Goal: Information Seeking & Learning: Check status

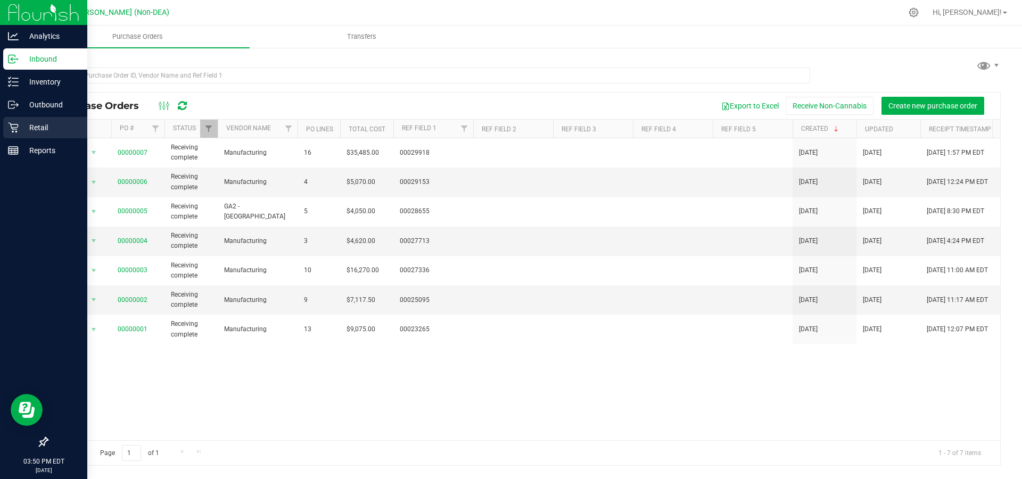
click at [30, 125] on p "Retail" at bounding box center [51, 127] width 64 height 13
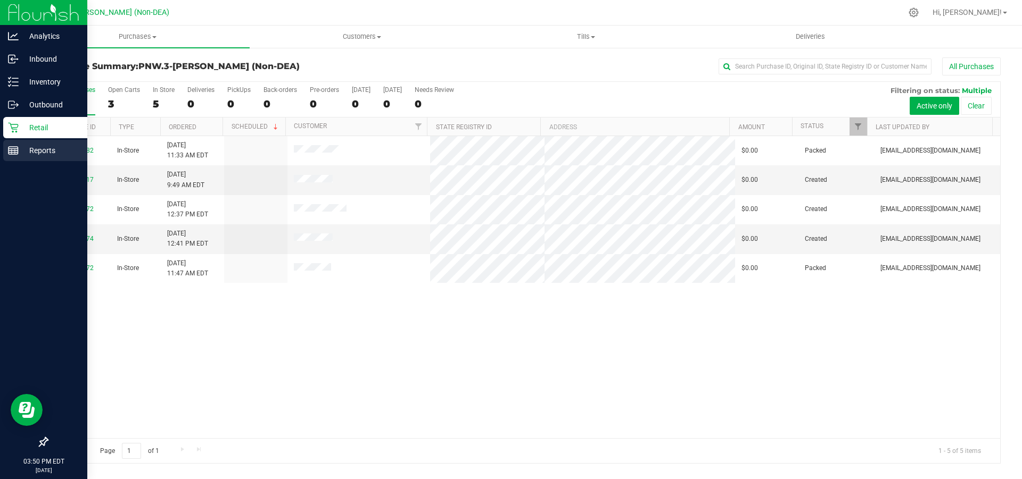
click at [37, 148] on p "Reports" at bounding box center [51, 150] width 64 height 13
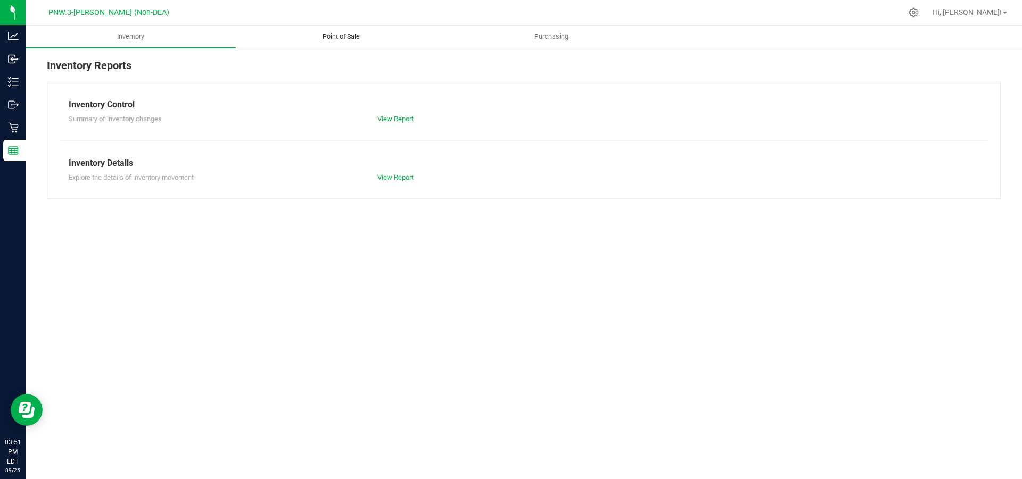
click at [336, 36] on span "Point of Sale" at bounding box center [341, 37] width 66 height 10
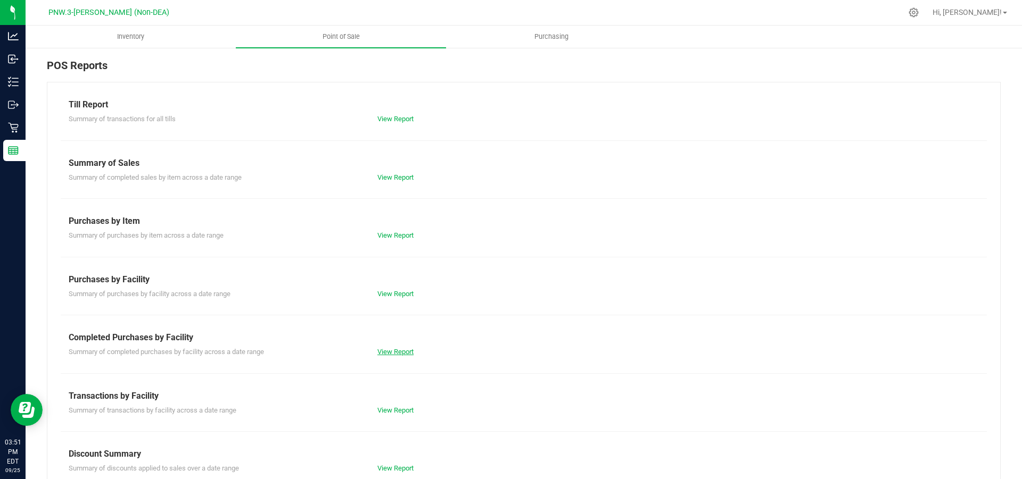
click at [387, 352] on link "View Report" at bounding box center [395, 352] width 36 height 8
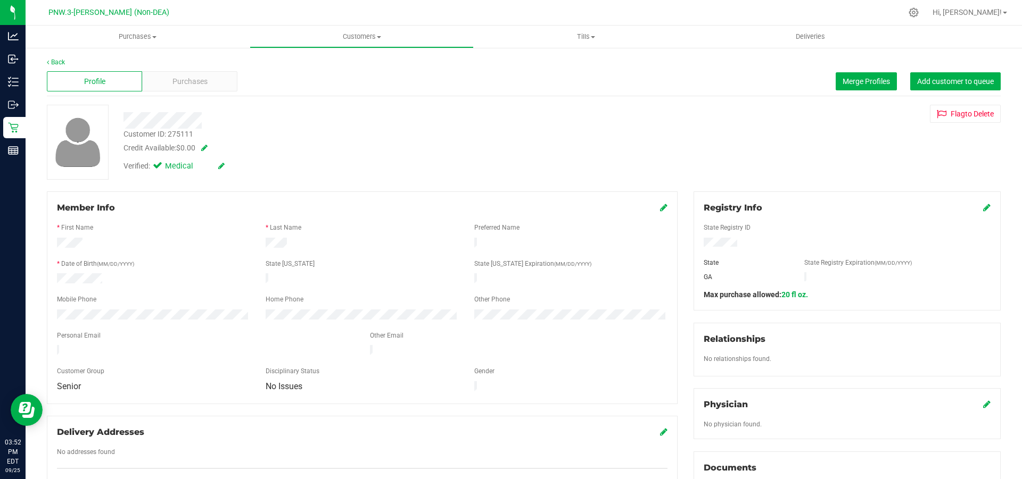
click at [983, 210] on icon at bounding box center [986, 207] width 7 height 9
click at [981, 210] on icon at bounding box center [986, 208] width 10 height 9
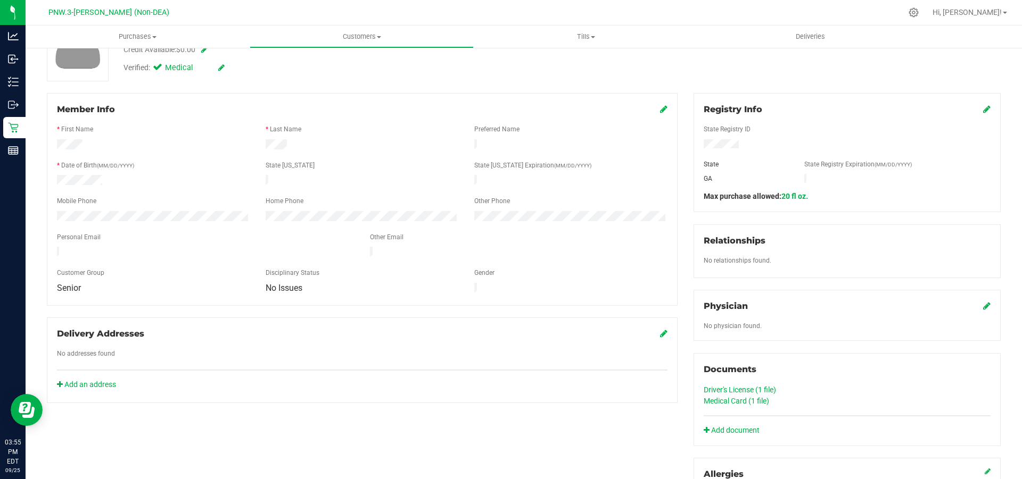
scroll to position [106, 0]
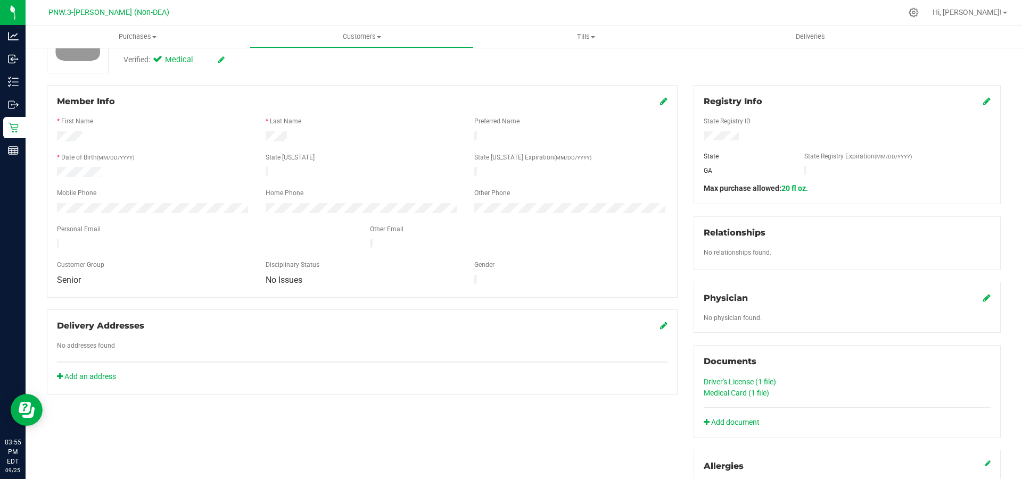
click at [727, 382] on link "Driver's License (1 file)" at bounding box center [740, 382] width 72 height 9
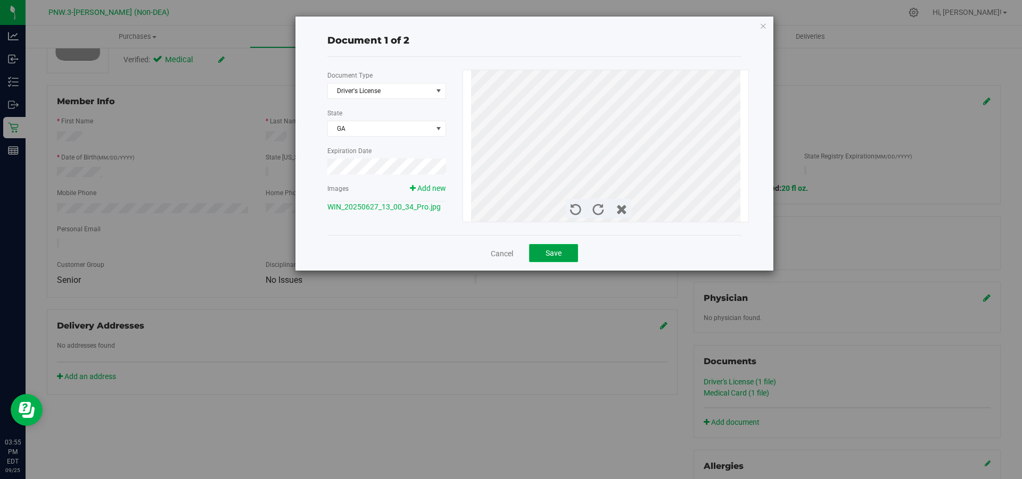
click at [564, 253] on button "Save" at bounding box center [553, 253] width 49 height 18
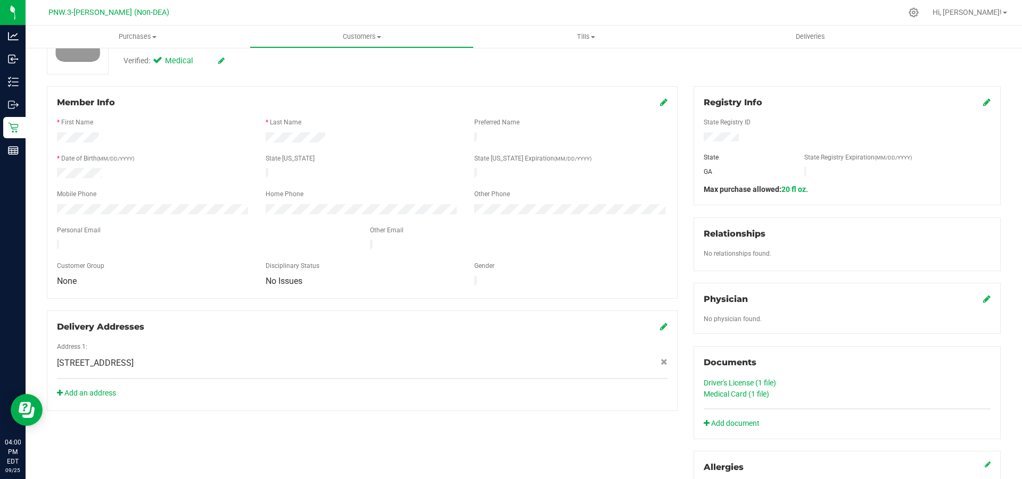
scroll to position [106, 0]
click at [726, 382] on link "Driver's License (1 file)" at bounding box center [740, 382] width 72 height 9
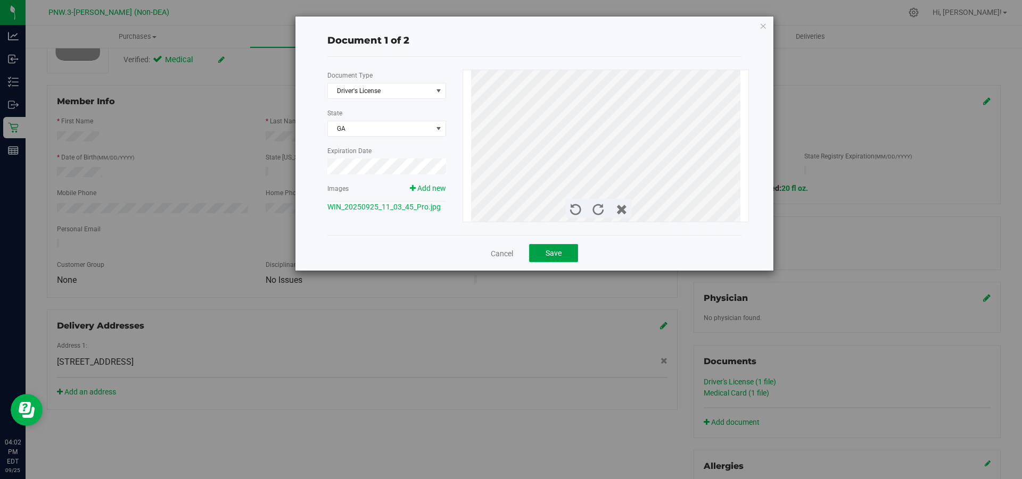
click at [551, 256] on span "Save" at bounding box center [553, 253] width 16 height 9
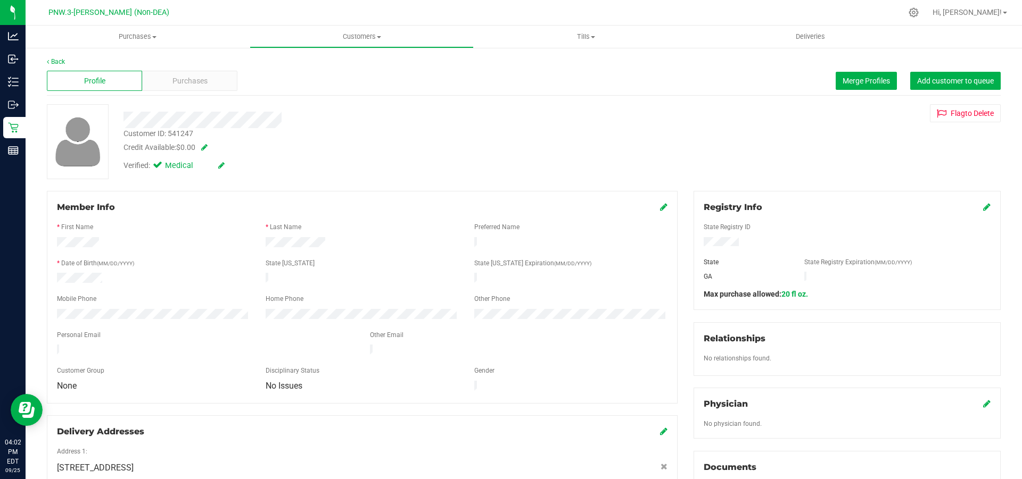
scroll to position [0, 0]
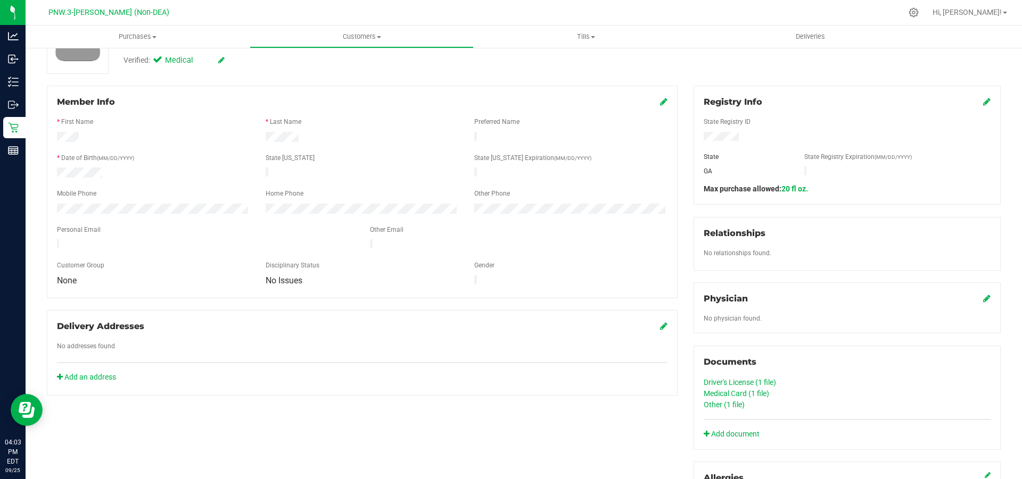
scroll to position [106, 0]
click at [732, 383] on link "Driver's License (1 file)" at bounding box center [740, 382] width 72 height 9
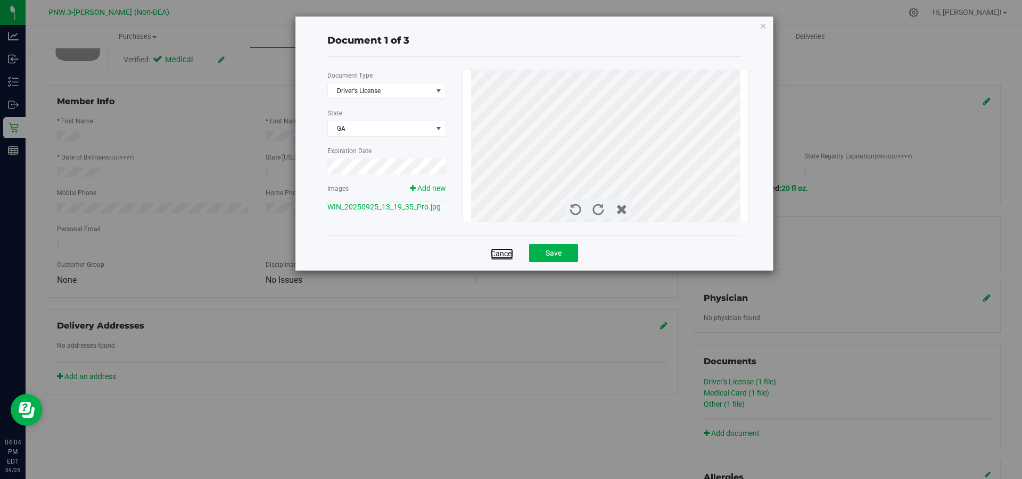
click at [509, 250] on link "Cancel" at bounding box center [502, 254] width 22 height 11
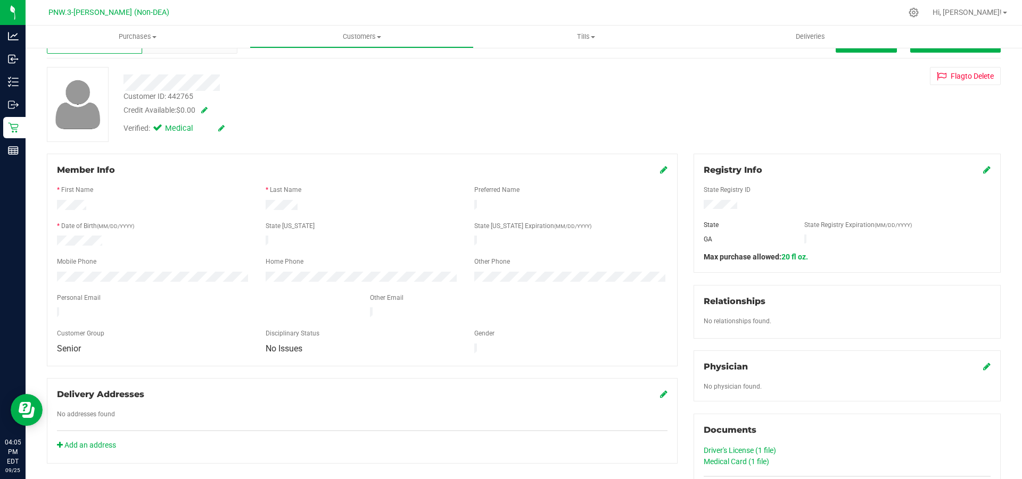
scroll to position [160, 0]
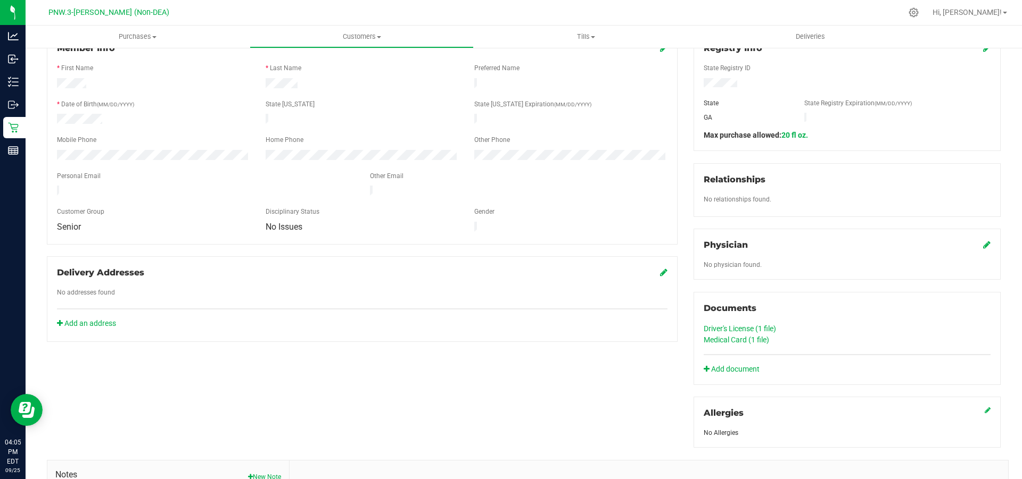
click at [736, 325] on link "Driver's License (1 file)" at bounding box center [740, 329] width 72 height 9
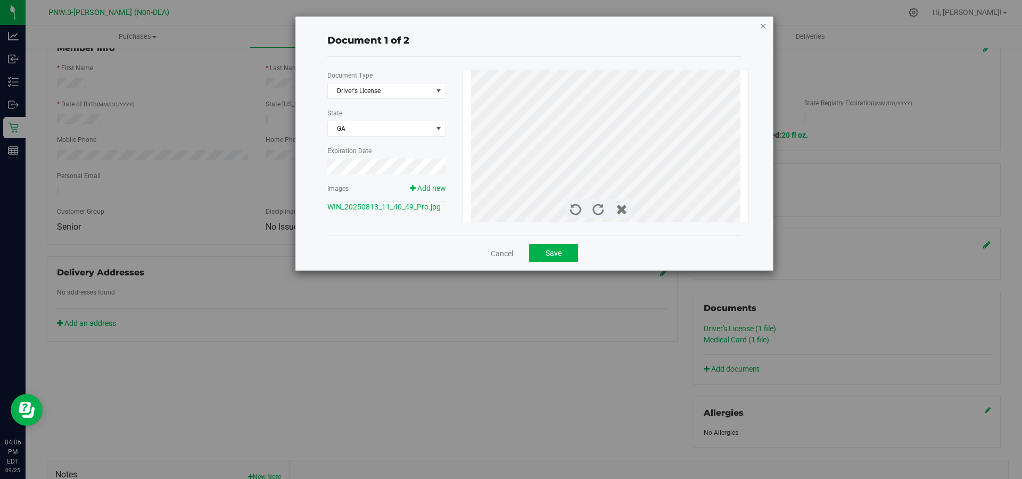
click at [764, 26] on icon "button" at bounding box center [762, 25] width 7 height 13
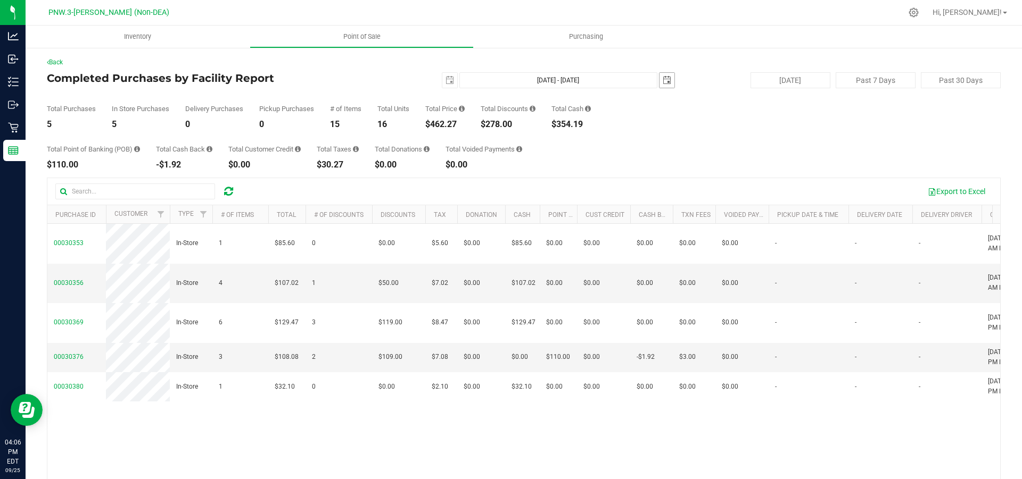
click at [662, 85] on span "select" at bounding box center [666, 80] width 15 height 15
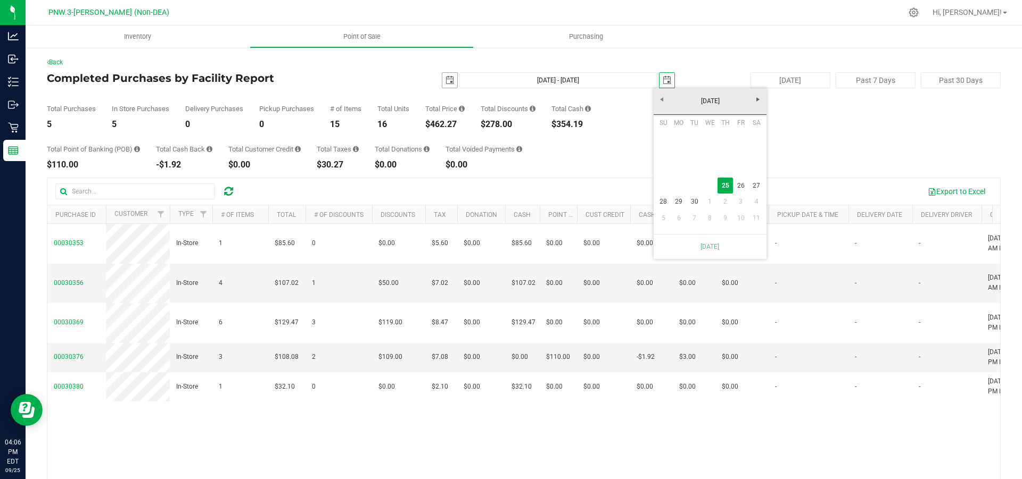
click at [446, 80] on span "select" at bounding box center [449, 80] width 9 height 9
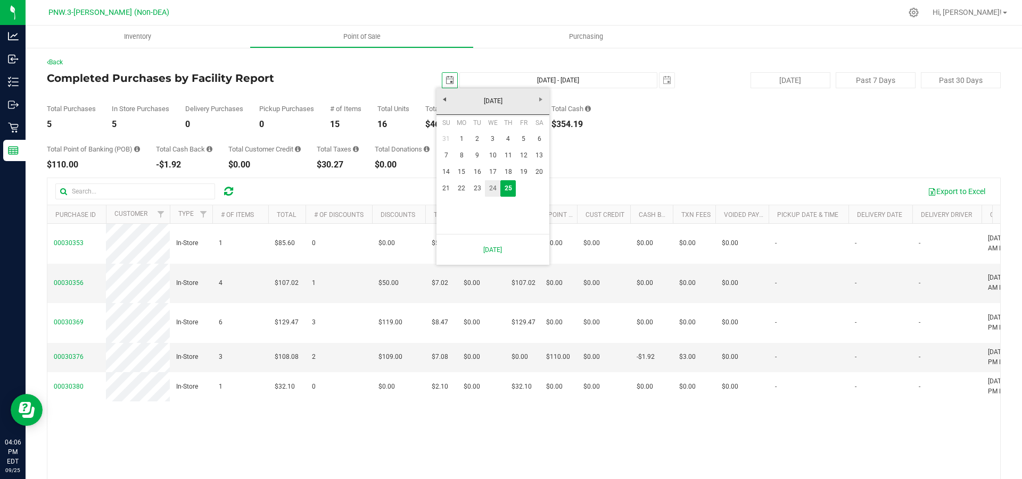
click at [490, 186] on link "24" at bounding box center [492, 188] width 15 height 16
type input "[DATE]"
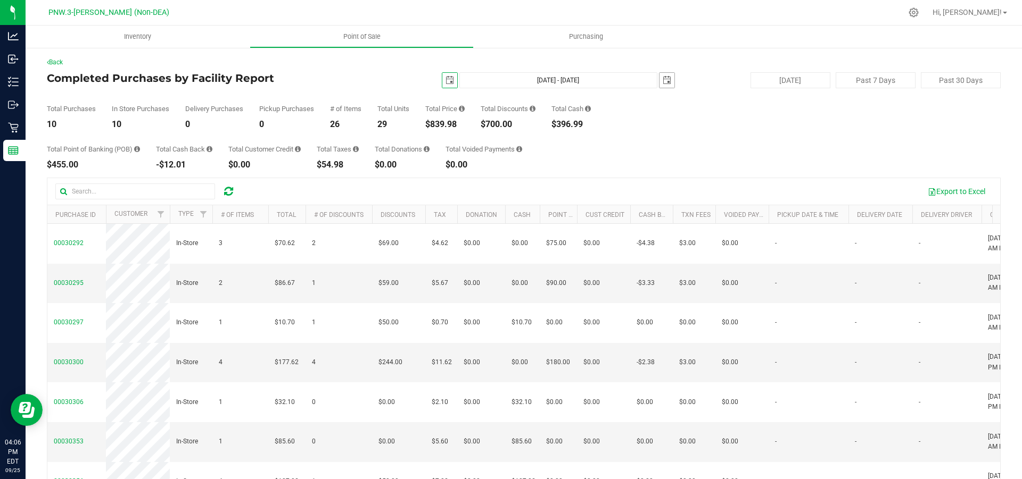
click at [659, 77] on span "select" at bounding box center [666, 80] width 15 height 15
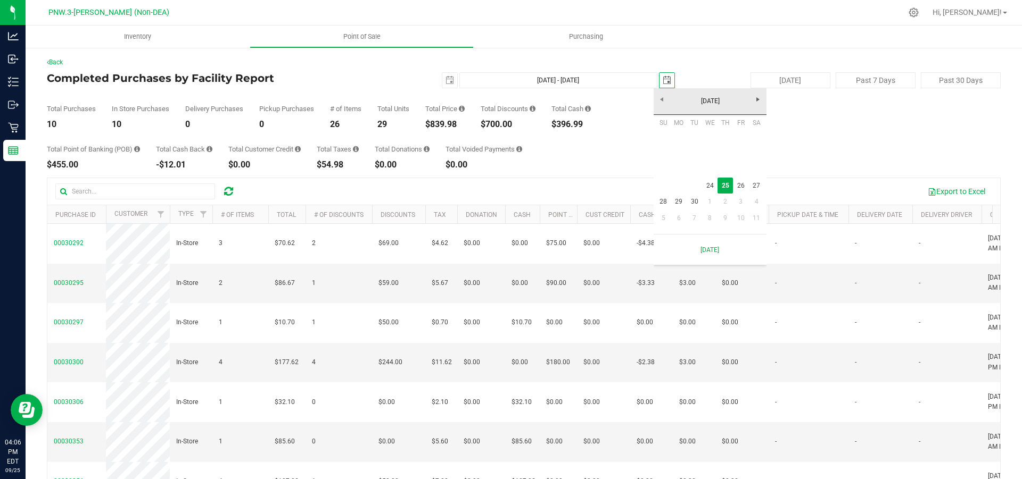
scroll to position [0, 27]
click at [713, 185] on link "24" at bounding box center [709, 186] width 15 height 16
type input "[DATE] - [DATE]"
type input "[DATE]"
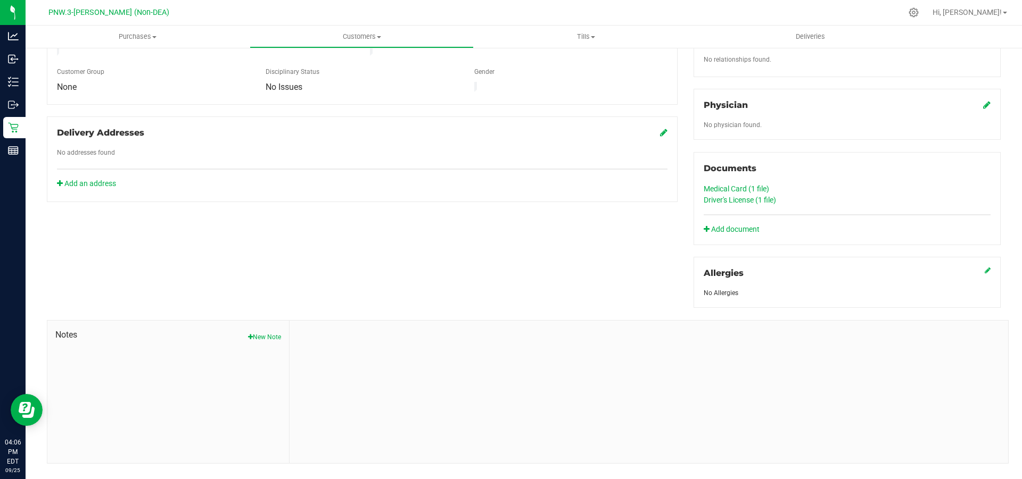
scroll to position [318, 0]
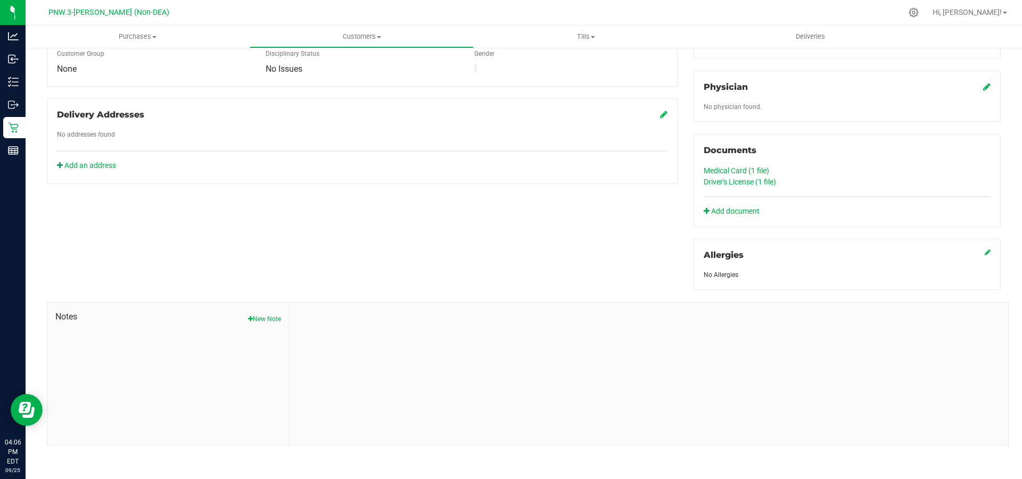
click at [727, 180] on link "Driver's License (1 file)" at bounding box center [740, 182] width 72 height 9
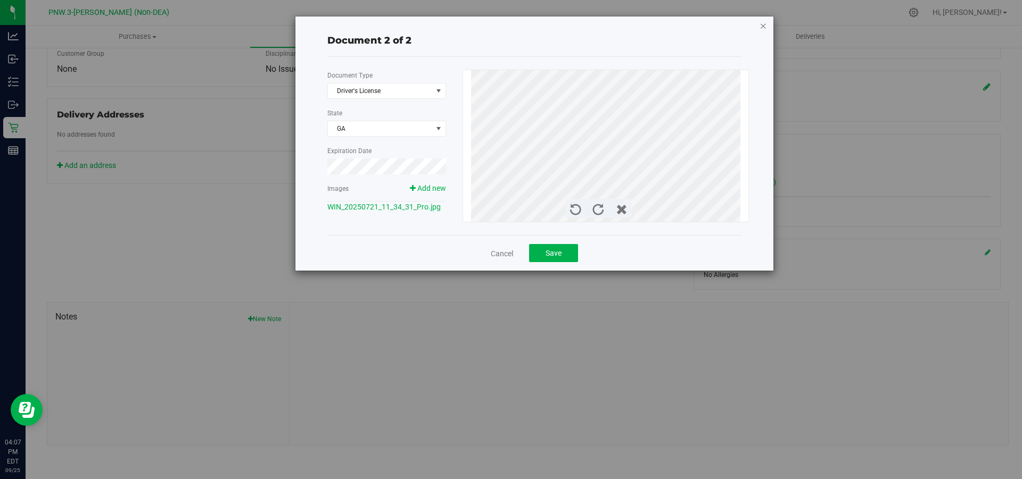
click at [764, 28] on icon "button" at bounding box center [762, 25] width 7 height 13
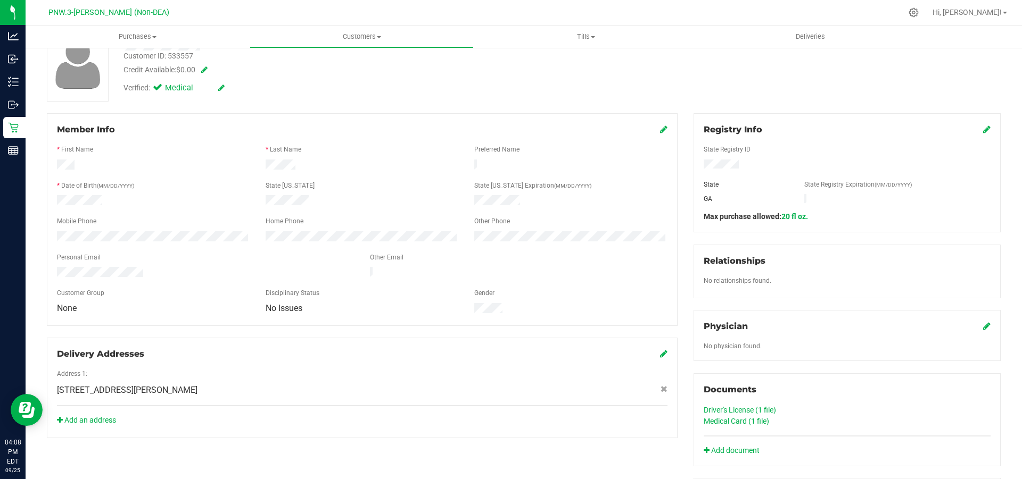
scroll to position [160, 0]
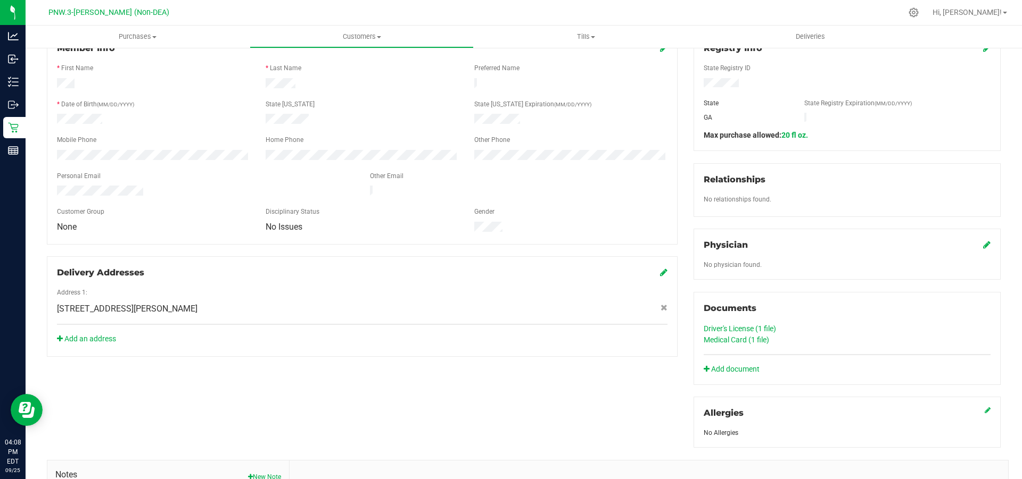
click at [709, 327] on link "Driver's License (1 file)" at bounding box center [740, 329] width 72 height 9
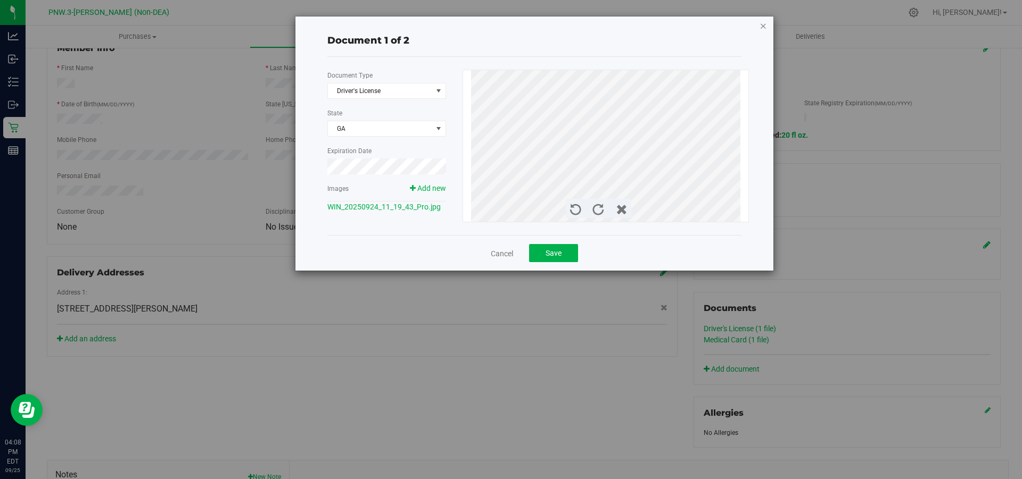
click at [760, 23] on icon "button" at bounding box center [762, 25] width 7 height 13
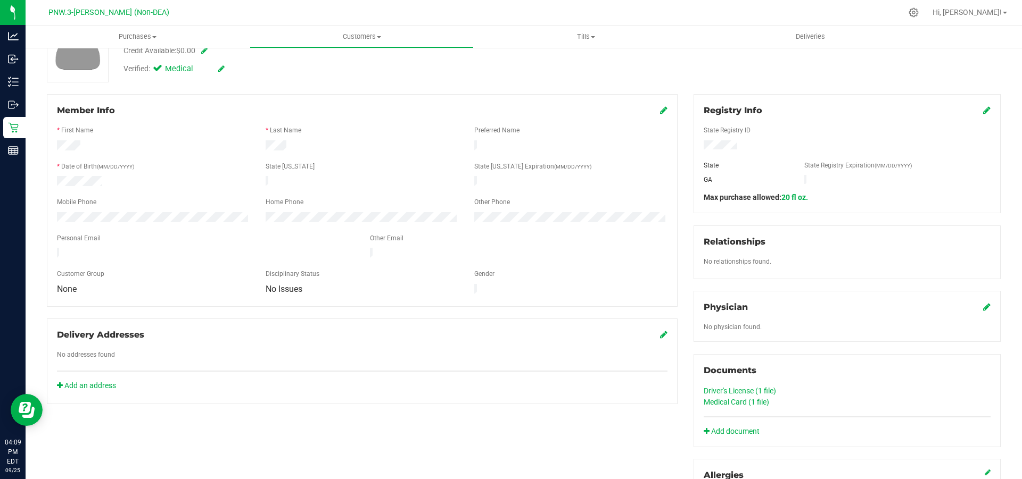
scroll to position [106, 0]
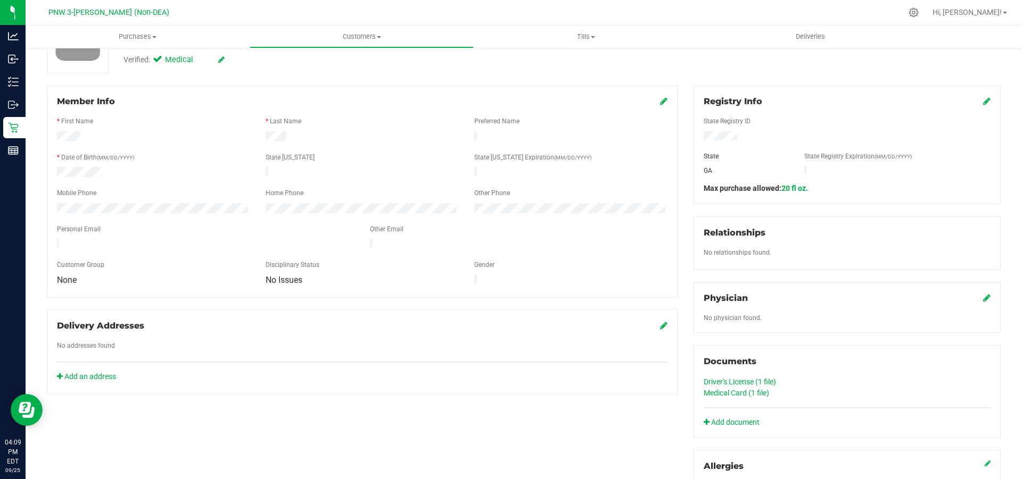
click at [726, 383] on link "Driver's License (1 file)" at bounding box center [740, 382] width 72 height 9
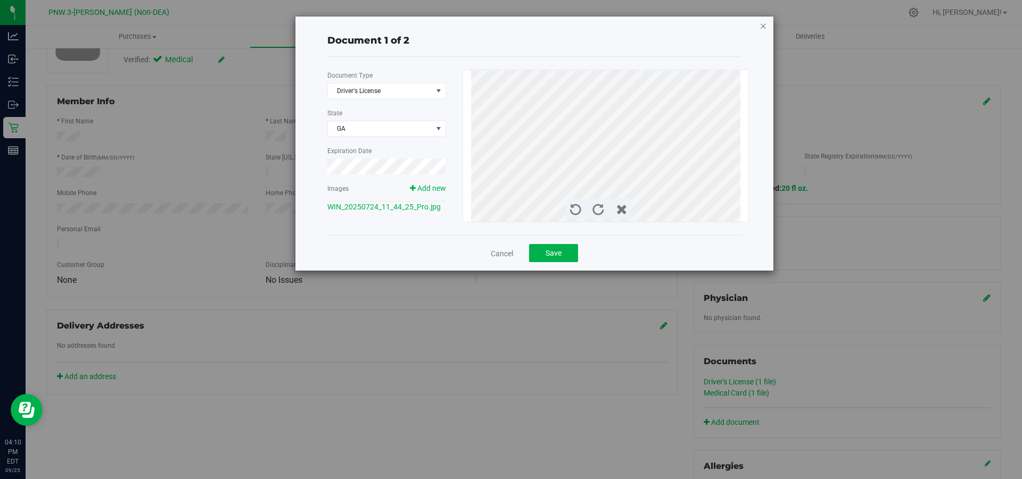
click at [763, 25] on icon "button" at bounding box center [762, 25] width 7 height 13
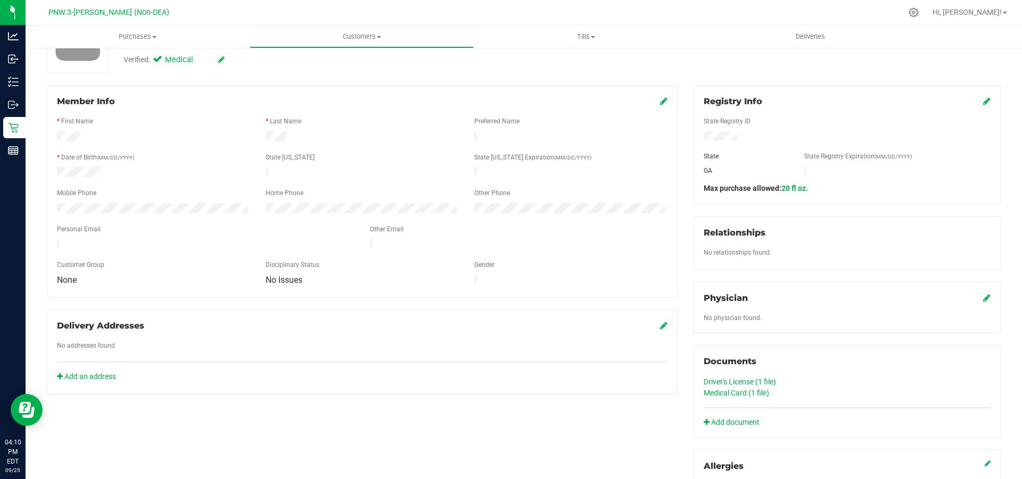
click at [739, 381] on link "Driver's License (1 file)" at bounding box center [740, 382] width 72 height 9
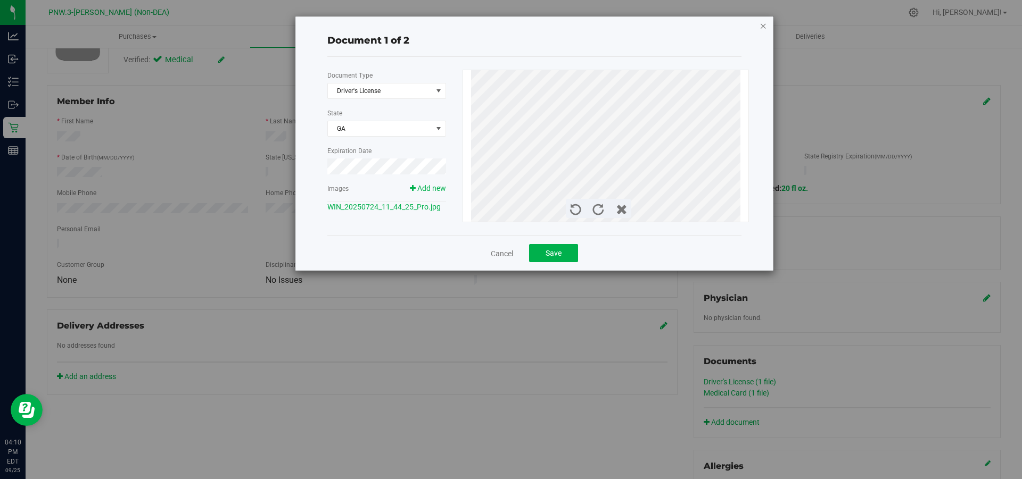
click at [764, 23] on icon "button" at bounding box center [762, 25] width 7 height 13
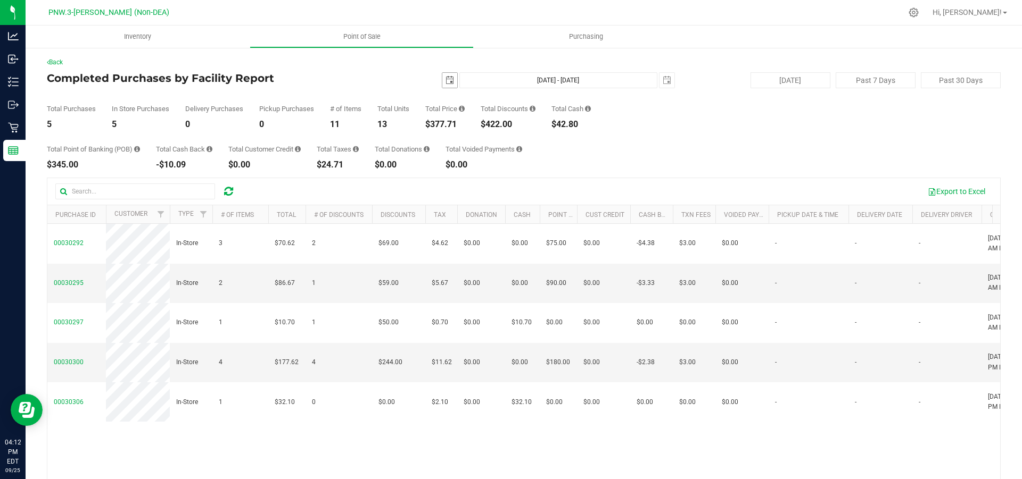
click at [445, 84] on span "select" at bounding box center [449, 80] width 9 height 9
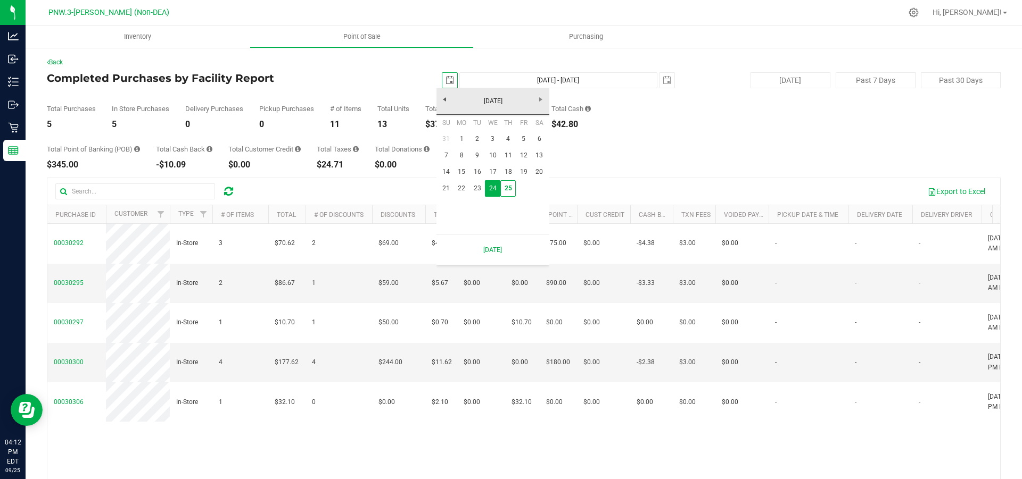
scroll to position [0, 27]
click at [476, 187] on link "23" at bounding box center [476, 188] width 15 height 16
type input "[DATE]"
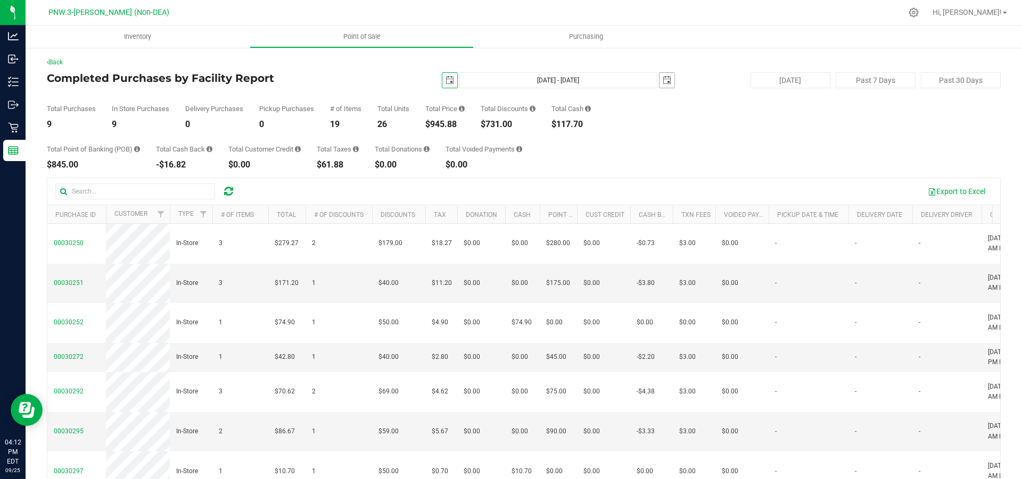
click at [663, 78] on span "select" at bounding box center [667, 80] width 9 height 9
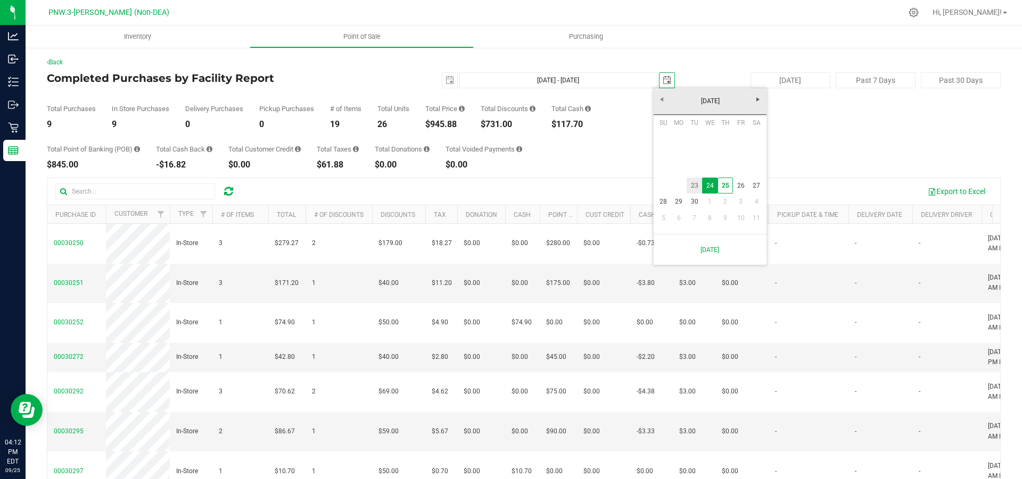
click at [698, 187] on link "23" at bounding box center [694, 186] width 15 height 16
type input "[DATE] - [DATE]"
type input "[DATE]"
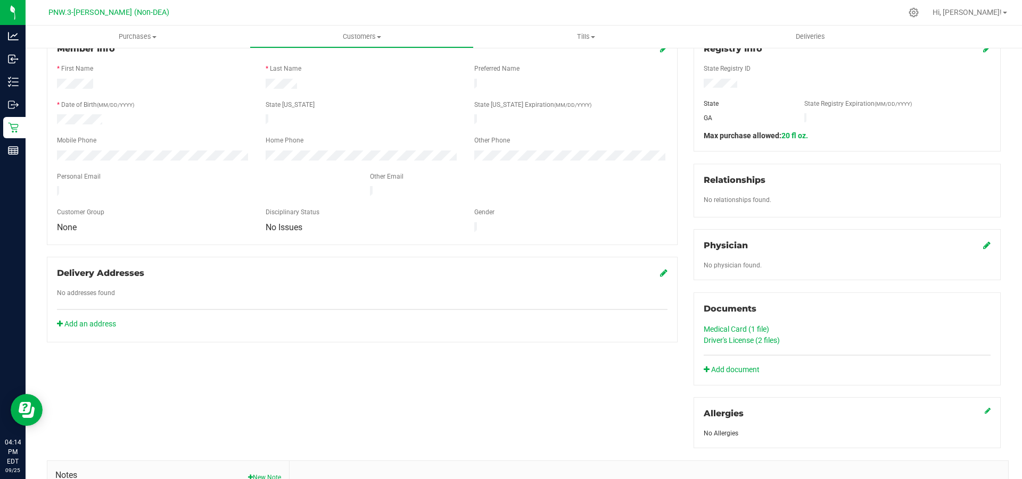
scroll to position [160, 0]
click at [721, 341] on link "Driver's License (2 files)" at bounding box center [742, 340] width 76 height 9
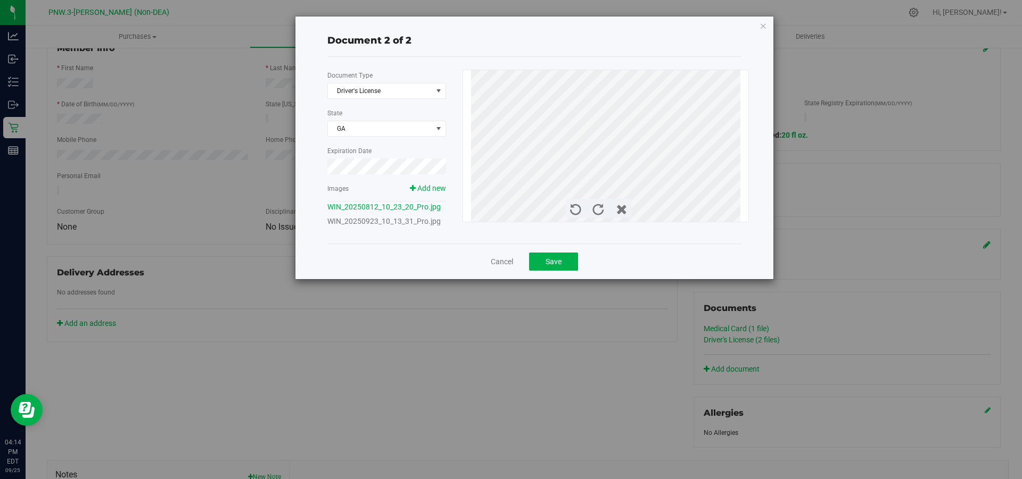
click at [376, 221] on link "WIN_20250923_10_13_31_Pro.jpg" at bounding box center [383, 221] width 113 height 9
click at [763, 24] on icon "button" at bounding box center [762, 25] width 7 height 13
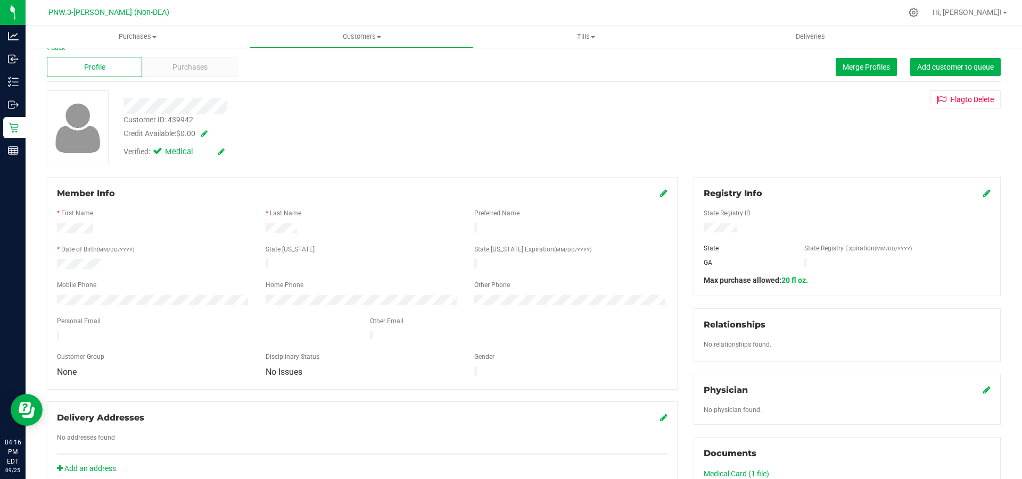
scroll to position [0, 0]
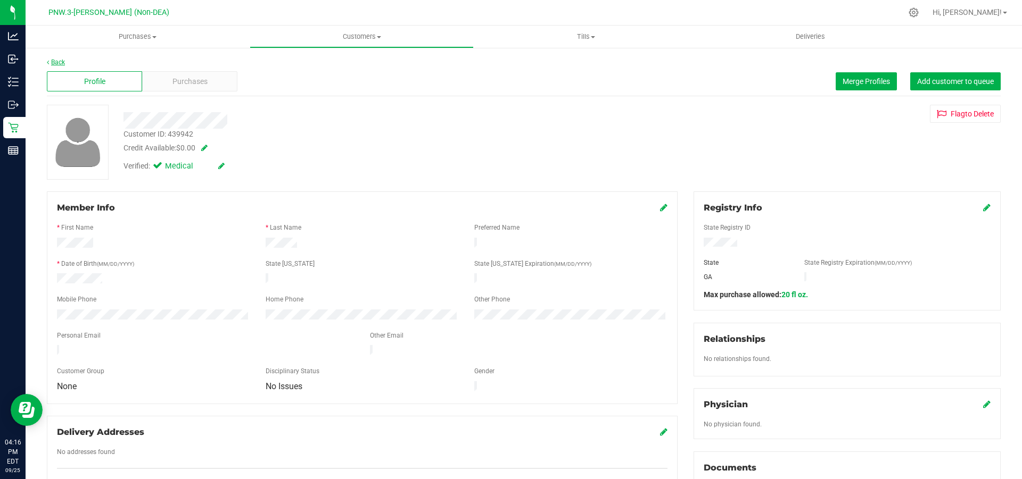
click at [61, 61] on link "Back" at bounding box center [56, 62] width 18 height 7
click at [52, 62] on link "Back" at bounding box center [56, 62] width 18 height 7
click at [49, 64] on link "Back" at bounding box center [56, 62] width 18 height 7
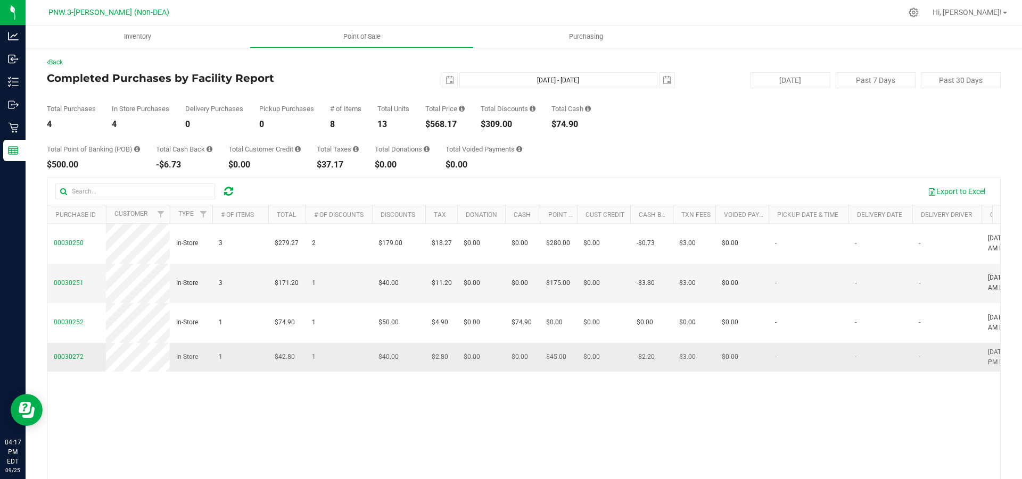
click at [102, 361] on td "00030272" at bounding box center [76, 357] width 59 height 29
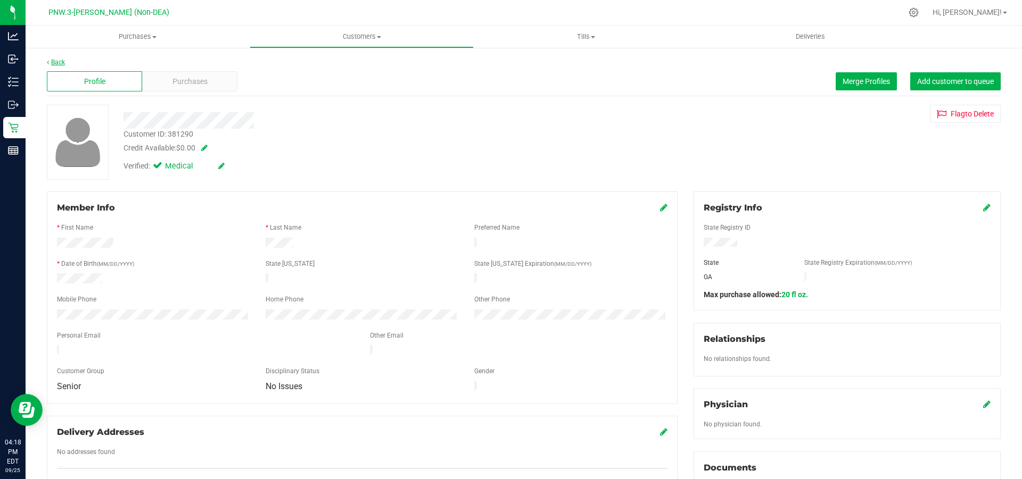
click at [51, 62] on link "Back" at bounding box center [56, 62] width 18 height 7
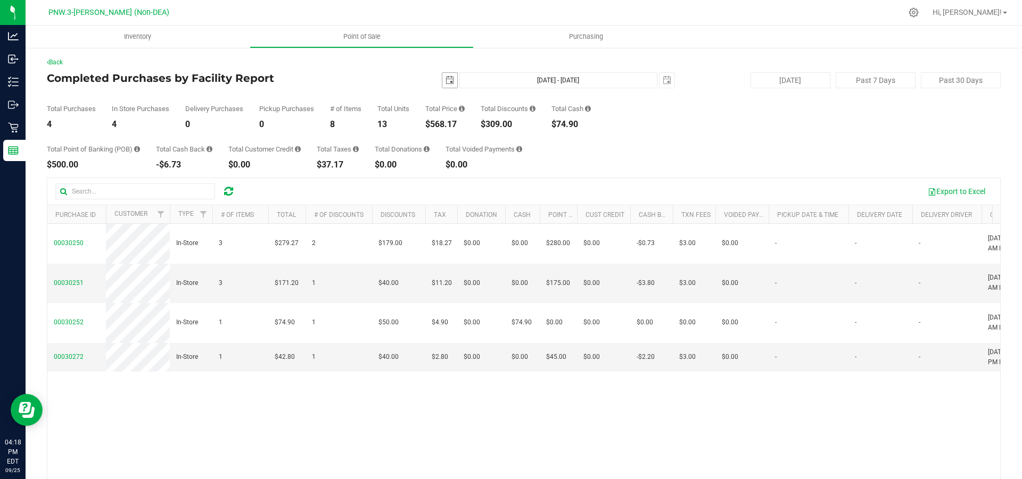
click at [445, 82] on span "select" at bounding box center [449, 80] width 9 height 9
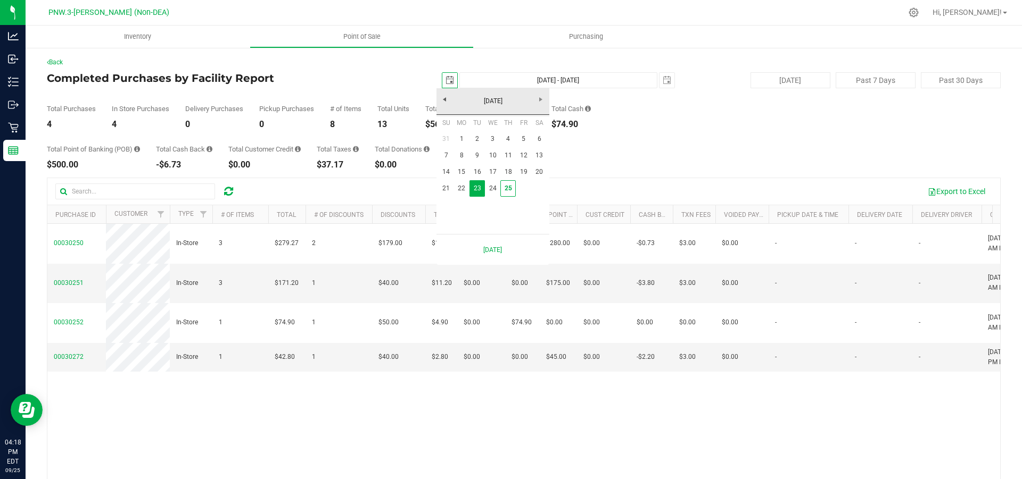
scroll to position [0, 27]
click at [462, 190] on link "22" at bounding box center [461, 188] width 15 height 16
type input "[DATE]"
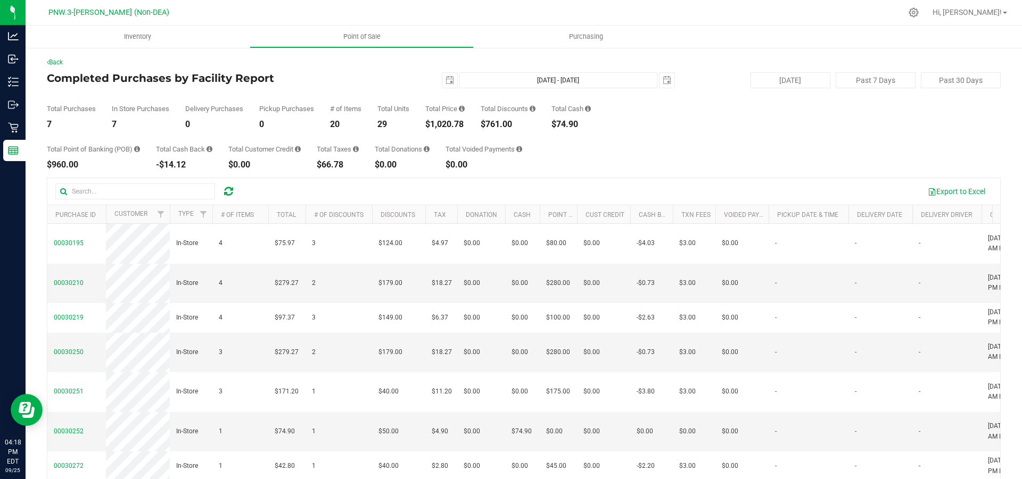
click at [659, 88] on div "Total Purchases 7 In Store Purchases 7 Delivery Purchases 0 Pickup Purchases 0 …" at bounding box center [524, 108] width 954 height 40
click at [663, 78] on span "select" at bounding box center [667, 80] width 9 height 9
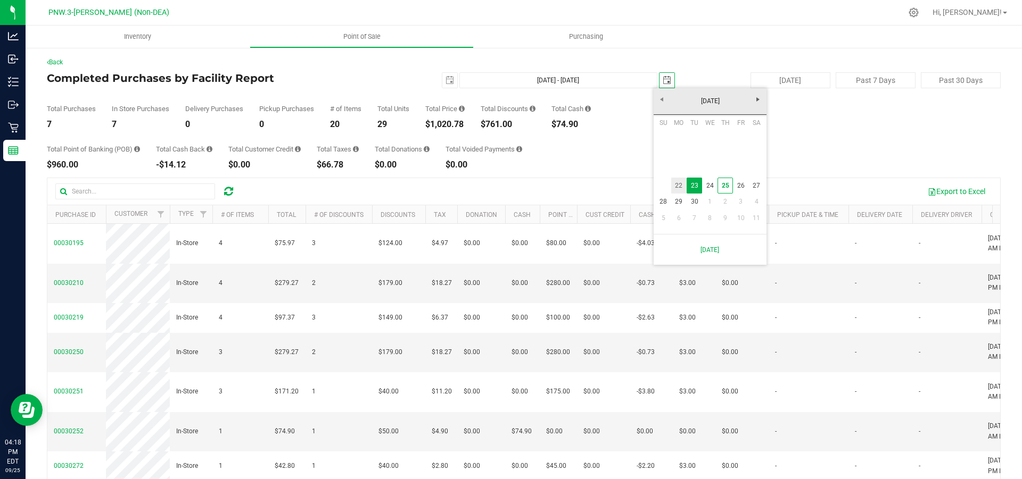
click at [679, 186] on link "22" at bounding box center [678, 186] width 15 height 16
type input "[DATE] - [DATE]"
type input "[DATE]"
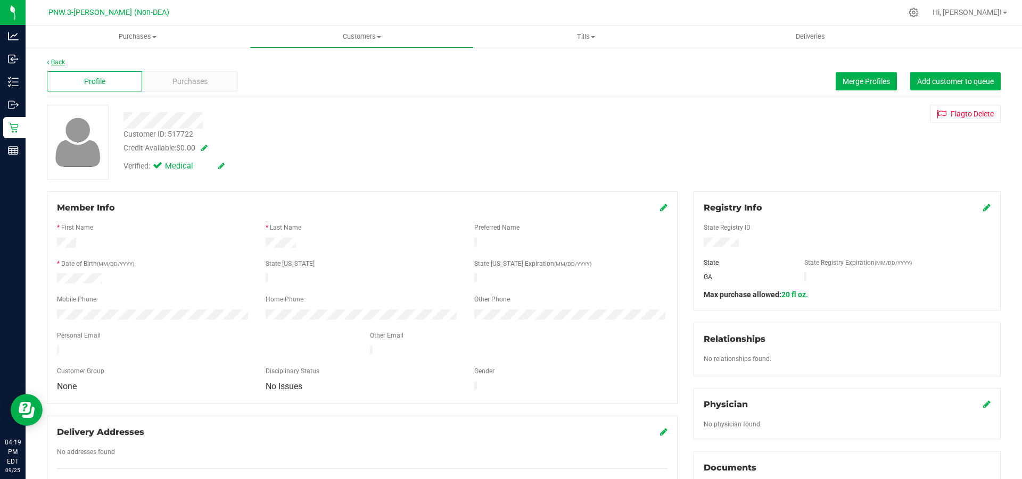
click at [55, 65] on link "Back" at bounding box center [56, 62] width 18 height 7
click at [60, 61] on link "Back" at bounding box center [56, 62] width 18 height 7
click at [48, 61] on icon at bounding box center [48, 62] width 2 height 6
click at [59, 65] on link "Back" at bounding box center [56, 62] width 18 height 7
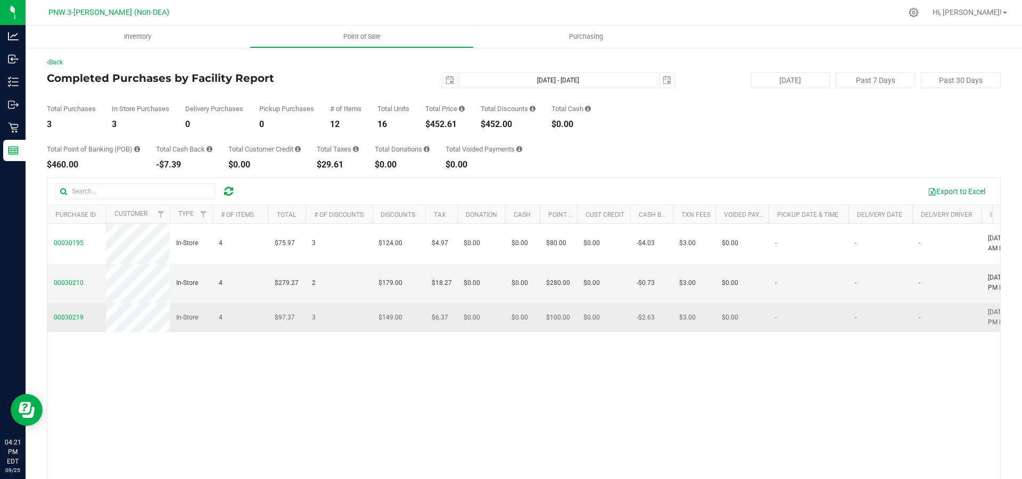
click at [181, 321] on span "In-Store" at bounding box center [187, 318] width 22 height 10
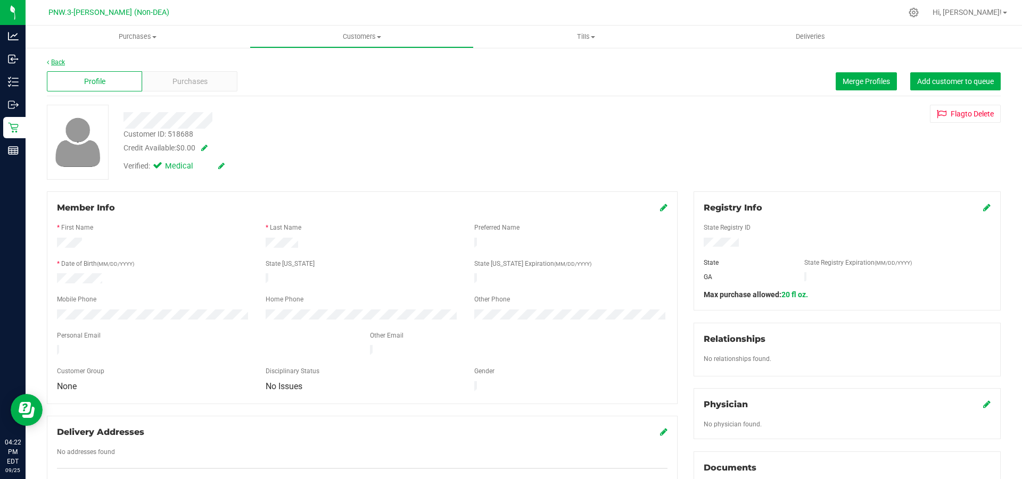
click at [59, 60] on link "Back" at bounding box center [56, 62] width 18 height 7
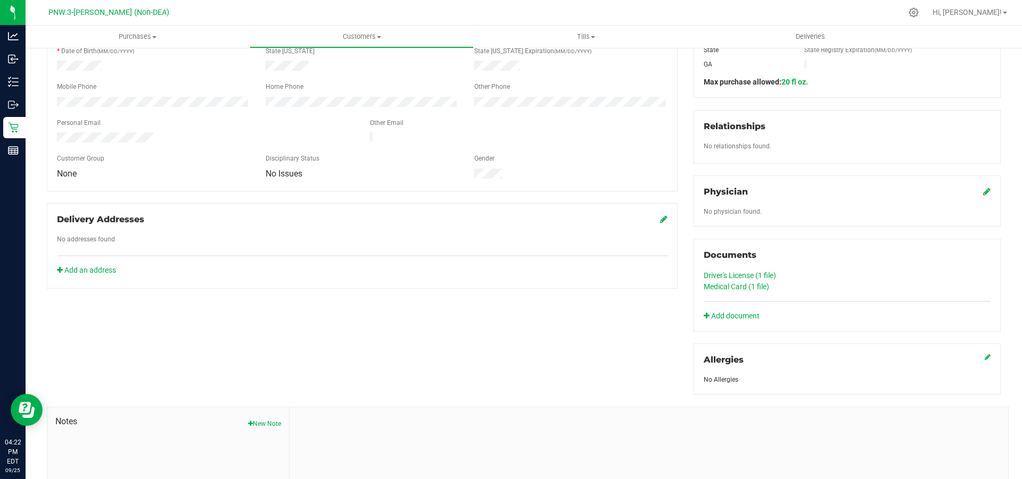
scroll to position [266, 0]
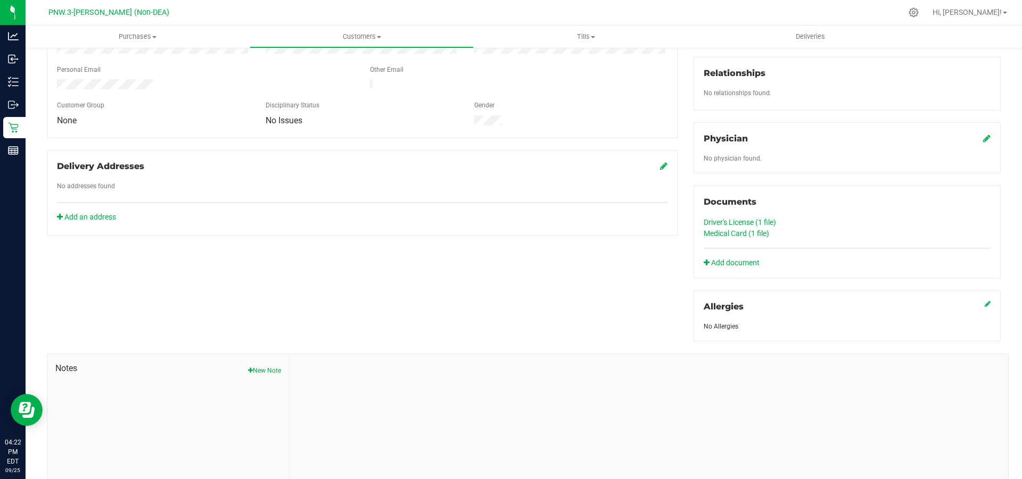
click at [768, 219] on link "Driver's License (1 file)" at bounding box center [740, 222] width 72 height 9
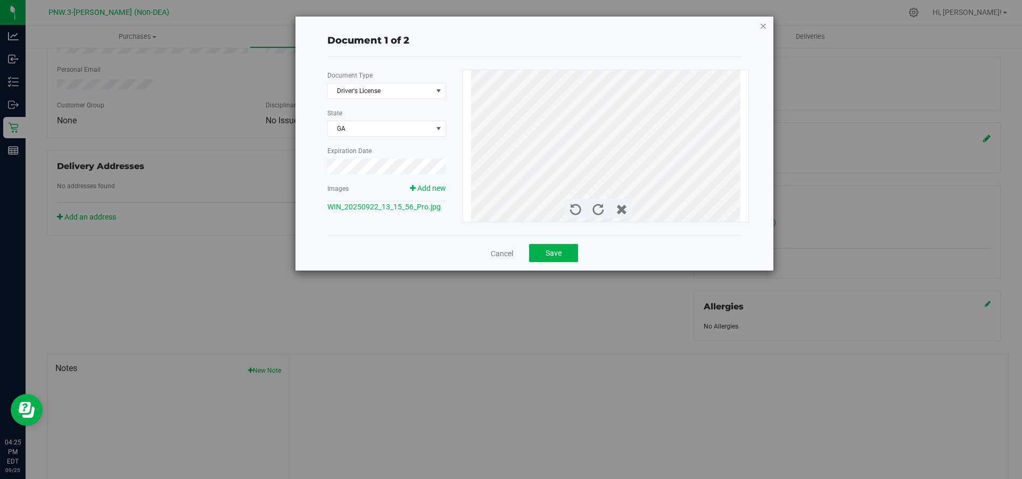
click at [763, 27] on icon "button" at bounding box center [762, 25] width 7 height 13
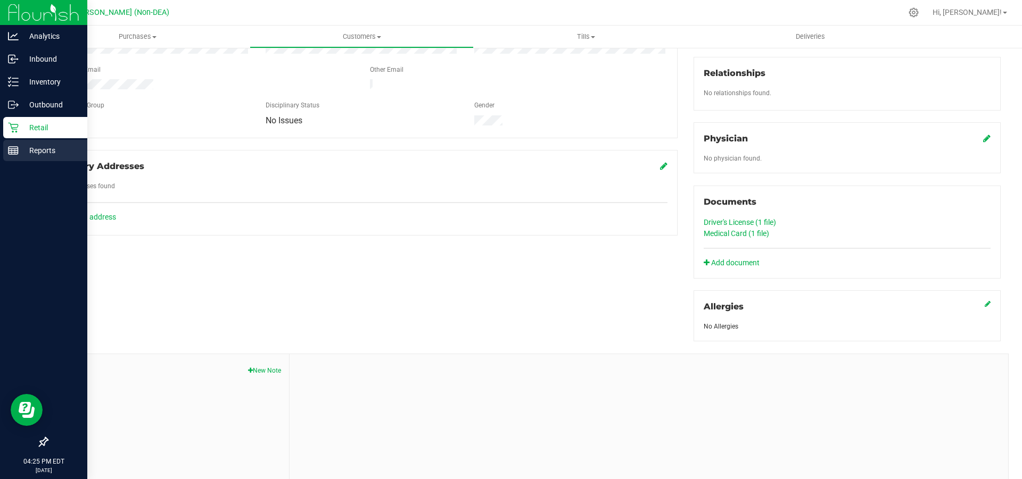
click at [50, 153] on p "Reports" at bounding box center [51, 150] width 64 height 13
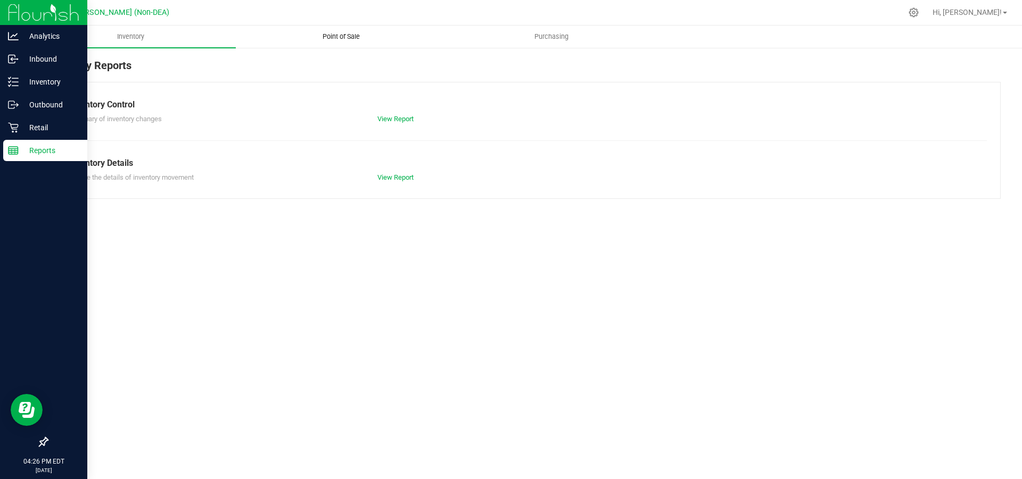
click at [348, 36] on span "Point of Sale" at bounding box center [341, 37] width 66 height 10
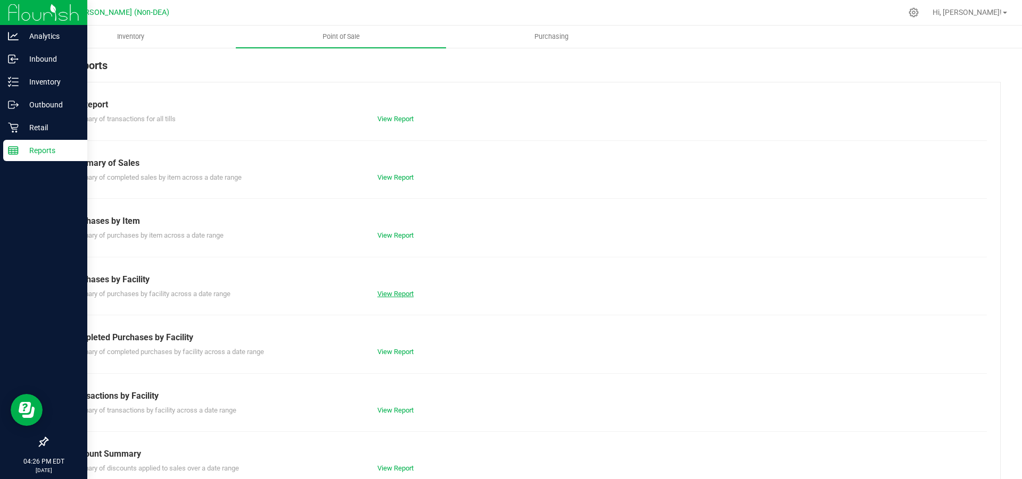
click at [392, 294] on link "View Report" at bounding box center [395, 294] width 36 height 8
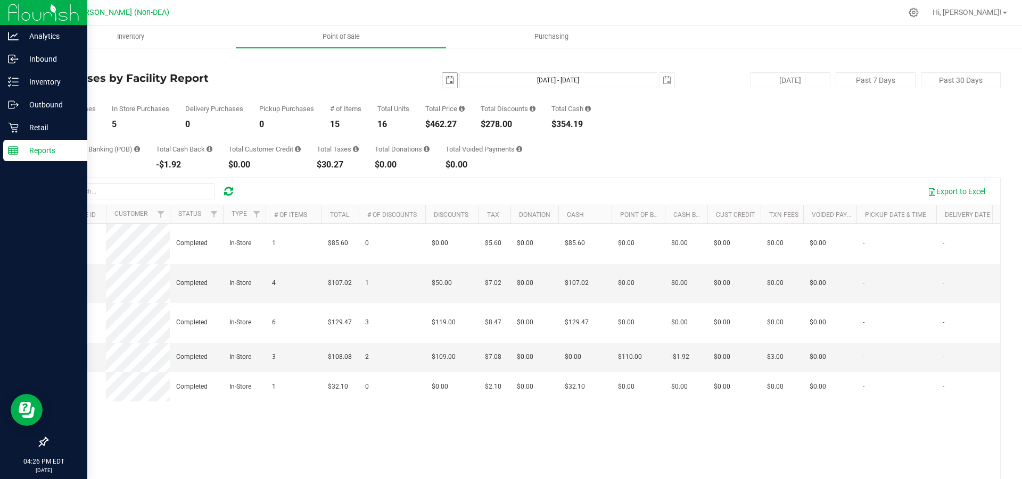
click at [445, 81] on span "select" at bounding box center [449, 80] width 9 height 9
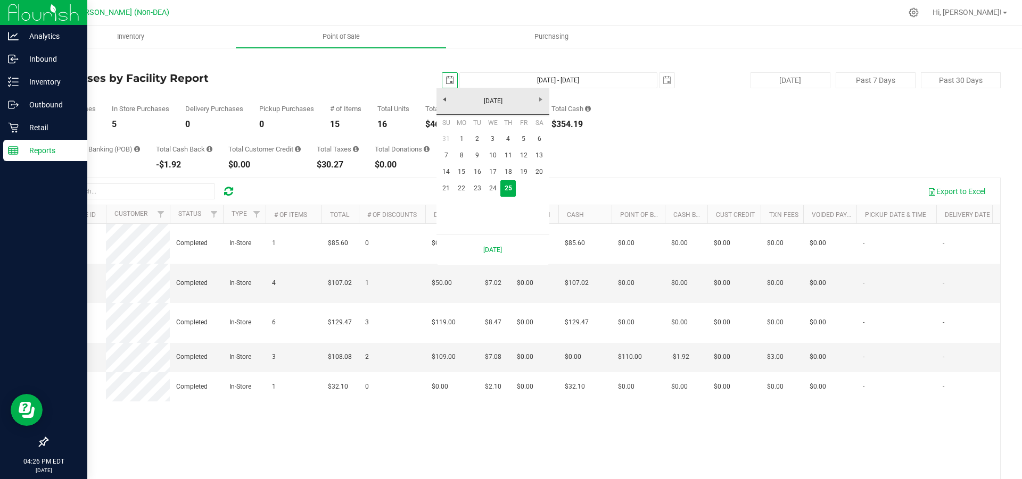
scroll to position [0, 27]
click at [460, 191] on link "22" at bounding box center [461, 188] width 15 height 16
type input "[DATE]"
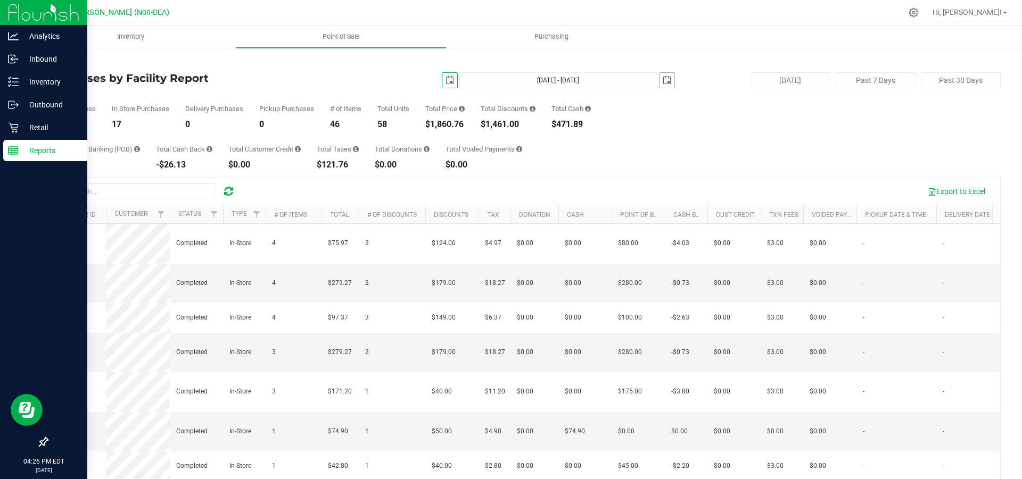
click at [666, 82] on span "select" at bounding box center [666, 80] width 15 height 15
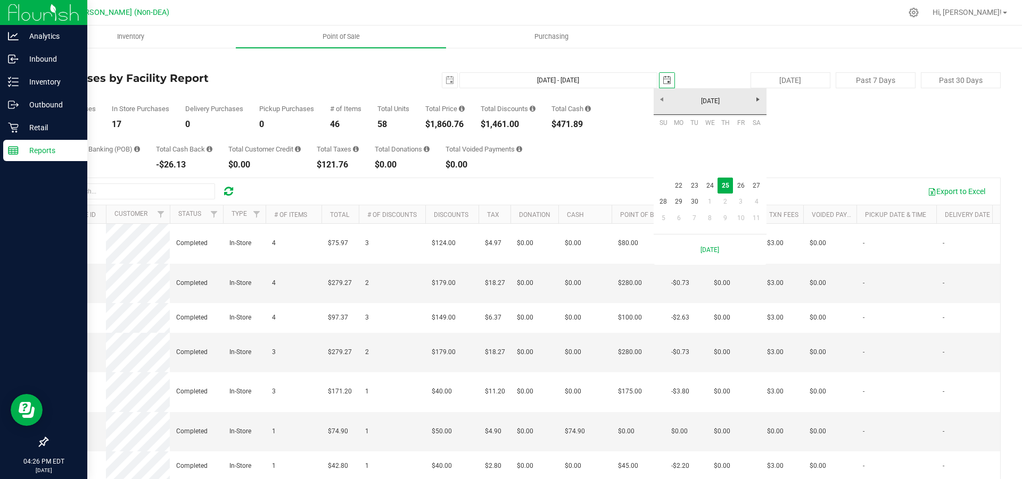
scroll to position [0, 27]
click at [677, 185] on link "22" at bounding box center [678, 186] width 15 height 16
type input "[DATE] - [DATE]"
type input "[DATE]"
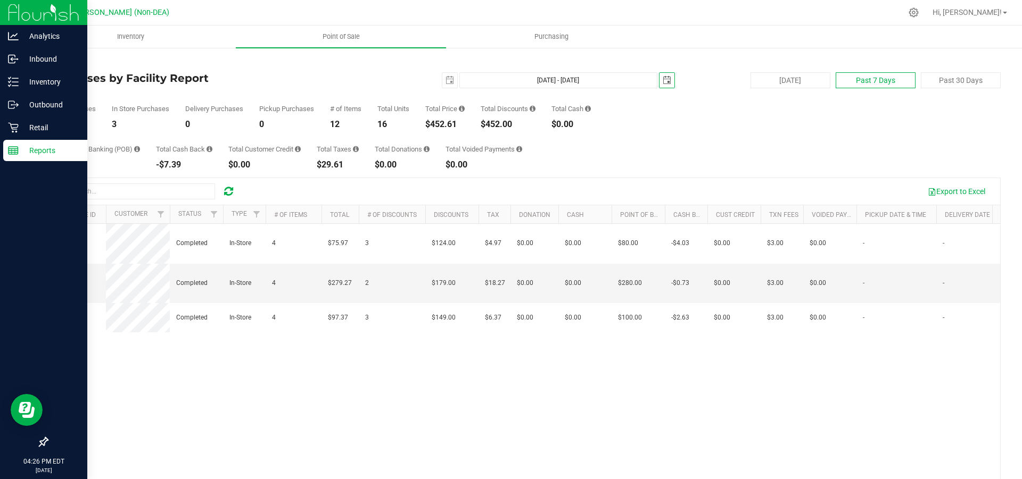
click at [854, 81] on button "Past 7 Days" at bounding box center [876, 80] width 80 height 16
type input "[DATE] - [DATE]"
type input "[DATE]"
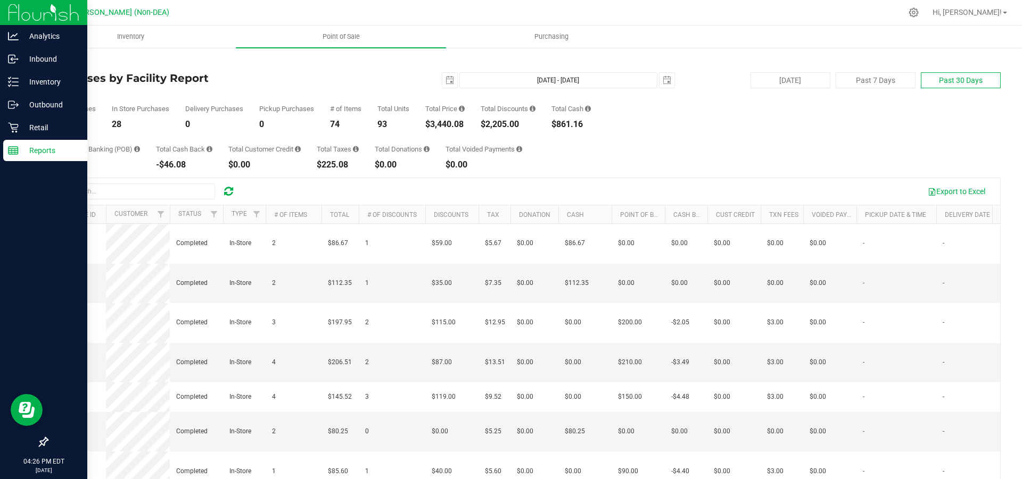
click at [946, 78] on button "Past 30 Days" at bounding box center [961, 80] width 80 height 16
type input "[DATE] - [DATE]"
type input "[DATE]"
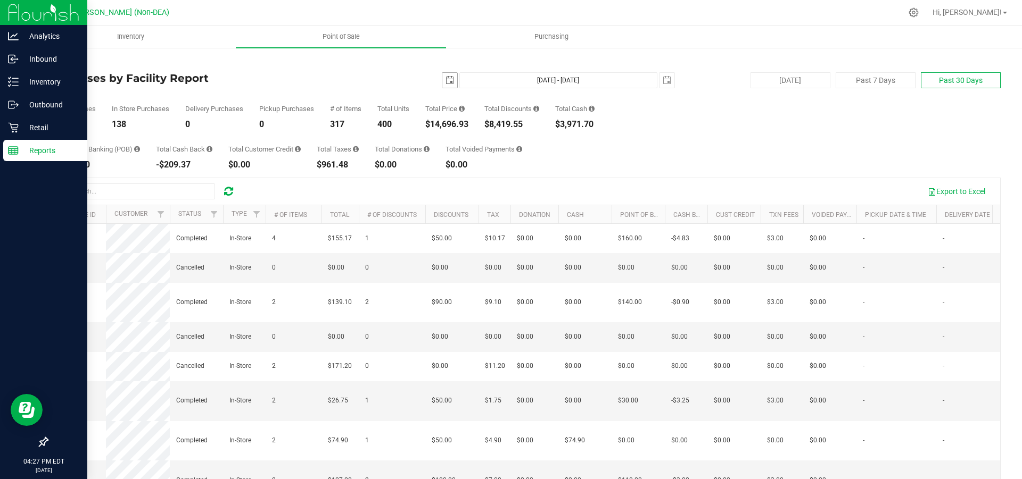
click at [445, 78] on span "select" at bounding box center [449, 80] width 9 height 9
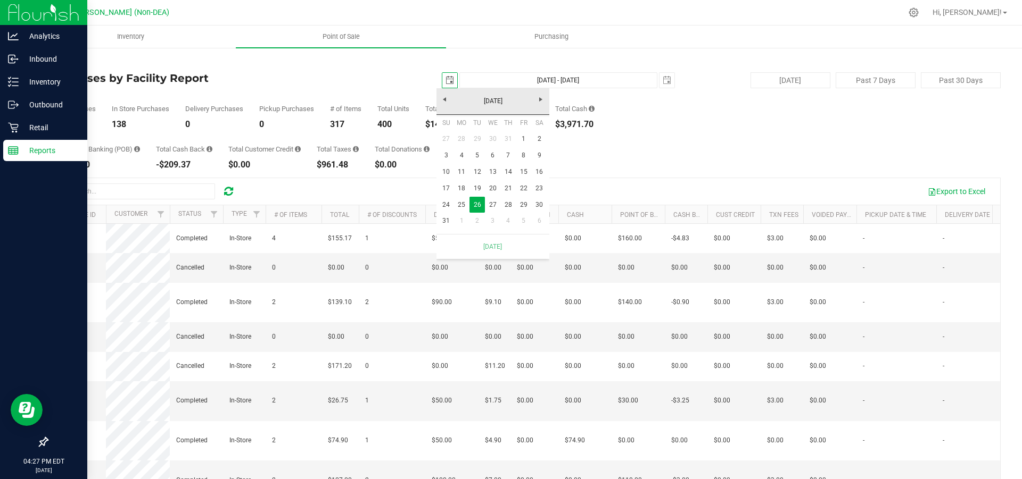
scroll to position [0, 27]
click at [538, 98] on span "Next" at bounding box center [540, 99] width 9 height 9
click at [525, 171] on link "19" at bounding box center [523, 172] width 15 height 16
type input "[DATE] - [DATE]"
type input "[DATE]"
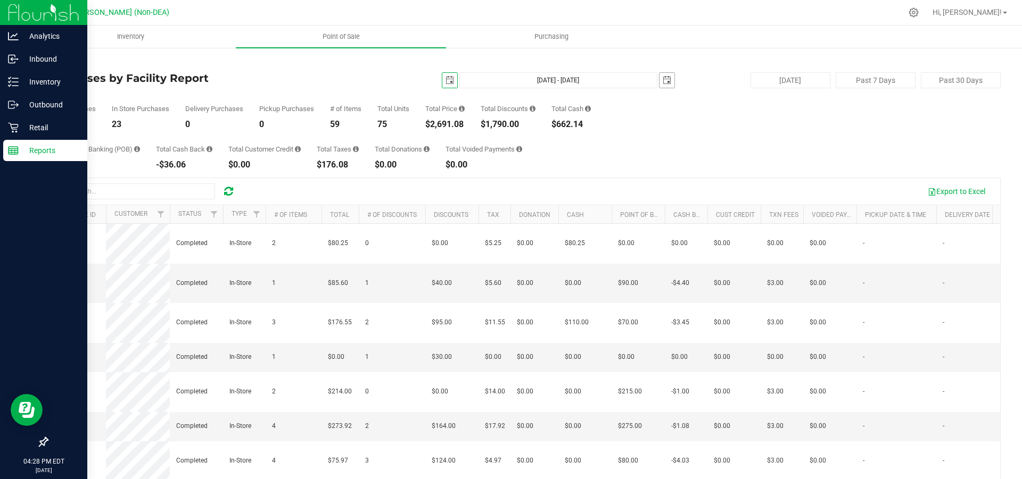
click at [663, 82] on span "select" at bounding box center [667, 80] width 9 height 9
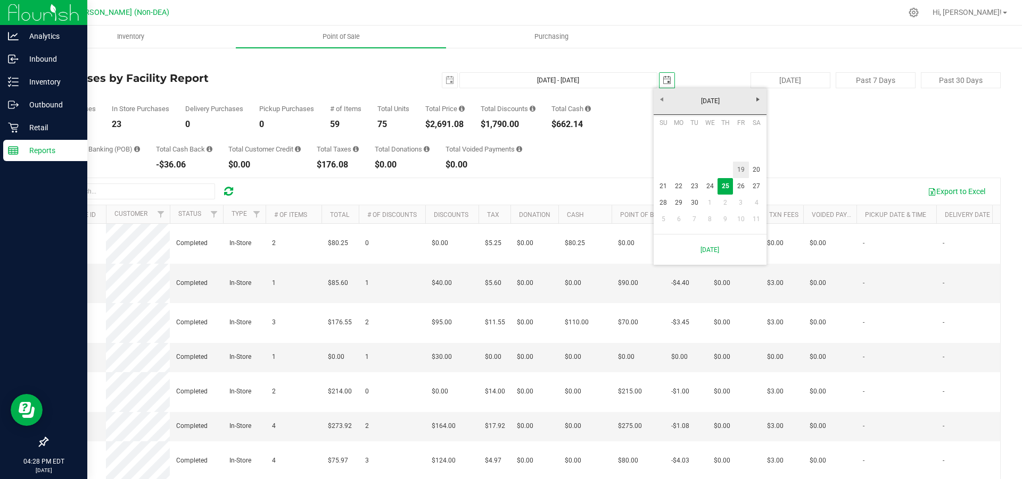
click at [742, 168] on link "19" at bounding box center [740, 170] width 15 height 16
type input "[DATE] - [DATE]"
type input "[DATE]"
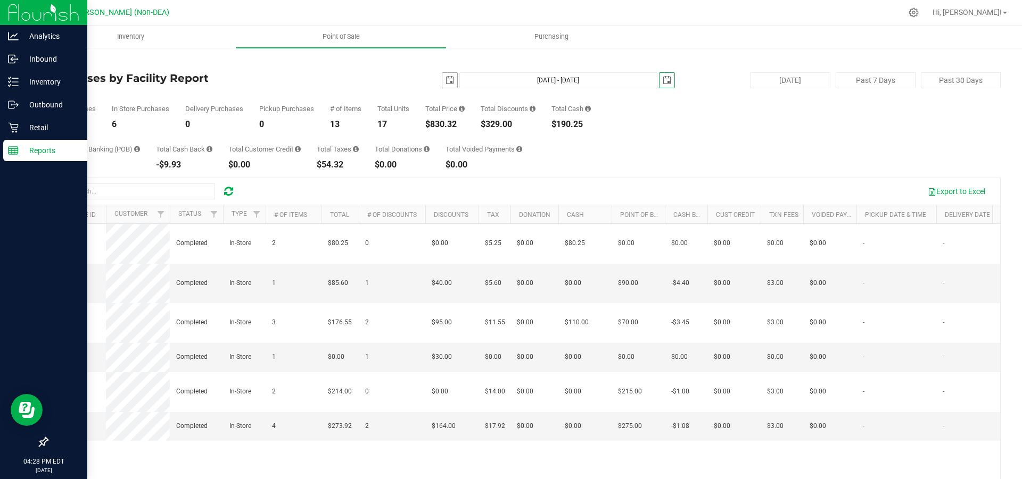
click at [445, 81] on span "select" at bounding box center [449, 80] width 9 height 9
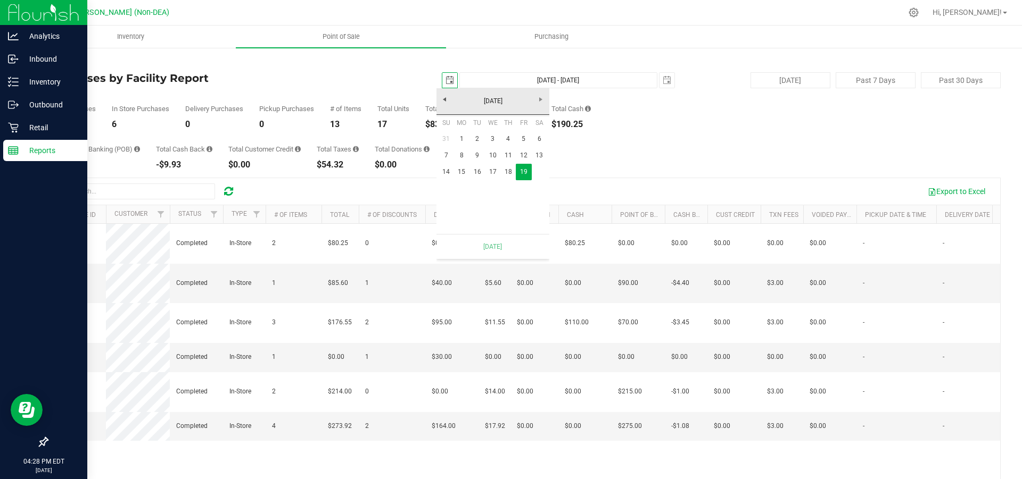
scroll to position [0, 27]
click at [464, 139] on link "1" at bounding box center [461, 139] width 15 height 16
type input "[DATE] - [DATE]"
type input "[DATE]"
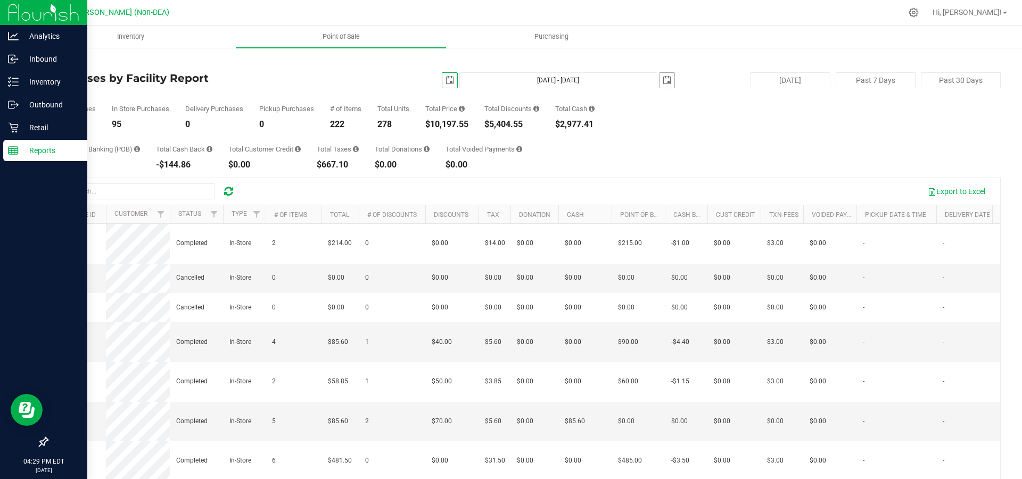
click at [663, 84] on span "select" at bounding box center [667, 80] width 9 height 9
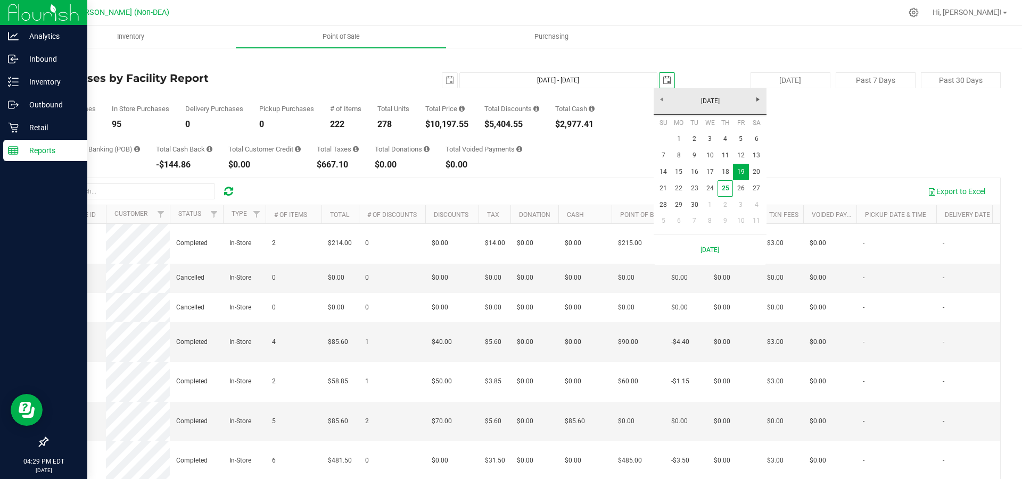
scroll to position [0, 27]
click at [723, 189] on link "25" at bounding box center [724, 188] width 15 height 16
type input "[DATE] - [DATE]"
type input "[DATE]"
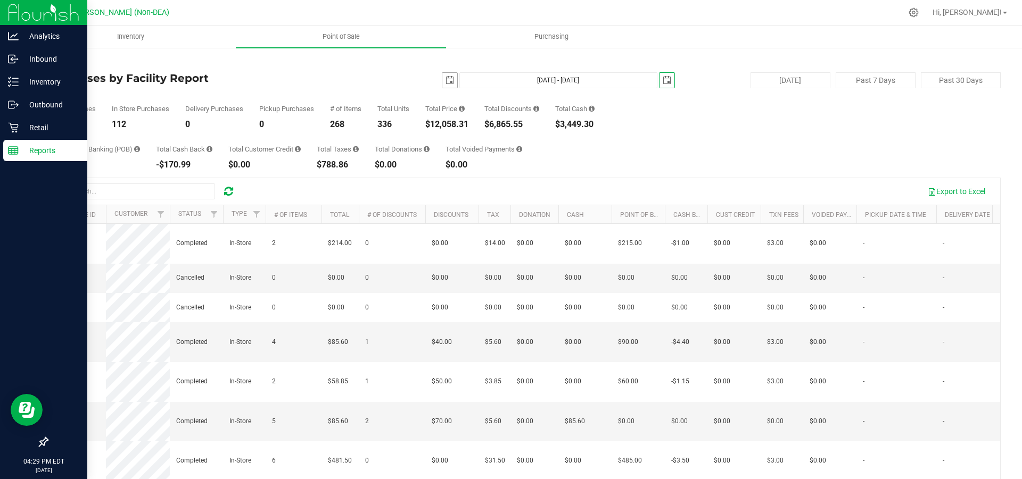
click at [445, 80] on span "select" at bounding box center [449, 80] width 9 height 9
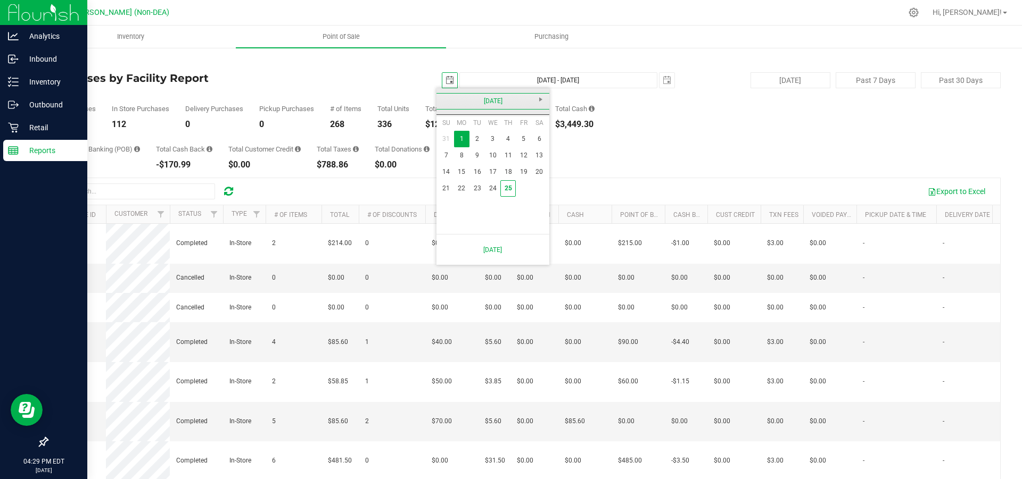
click at [445, 99] on link "[DATE]" at bounding box center [493, 101] width 114 height 16
click at [541, 162] on link "Aug" at bounding box center [533, 160] width 27 height 27
click at [521, 142] on link "1" at bounding box center [523, 139] width 15 height 16
type input "[DATE] - [DATE]"
type input "[DATE]"
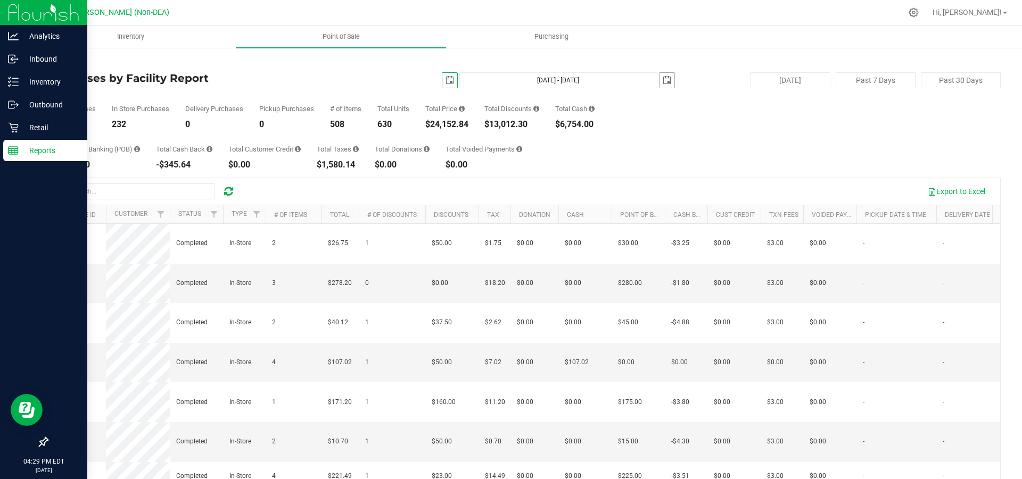
click at [664, 82] on span "select" at bounding box center [667, 80] width 9 height 9
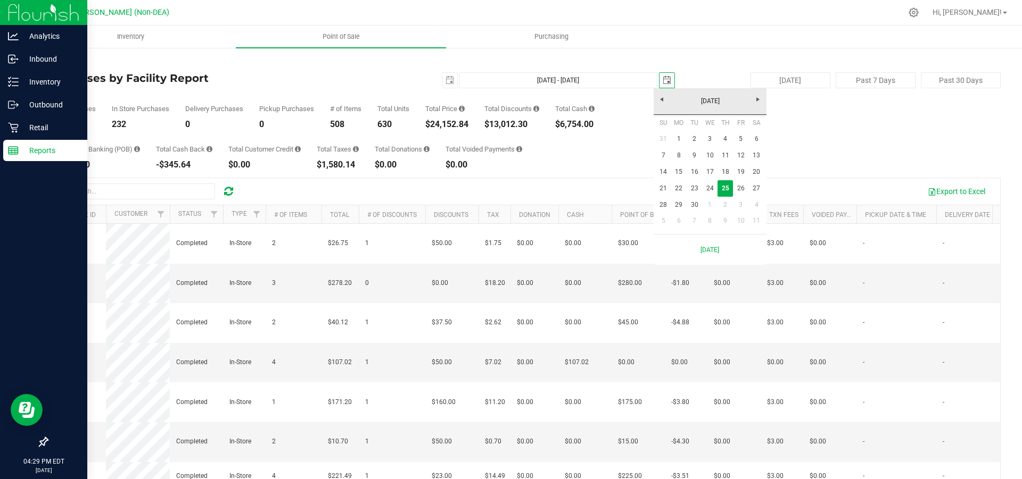
scroll to position [0, 27]
click at [663, 98] on link "[DATE]" at bounding box center [710, 101] width 114 height 16
click at [747, 165] on link "Aug" at bounding box center [750, 160] width 27 height 27
click at [663, 222] on link "31" at bounding box center [663, 221] width 15 height 16
type input "[DATE] - [DATE]"
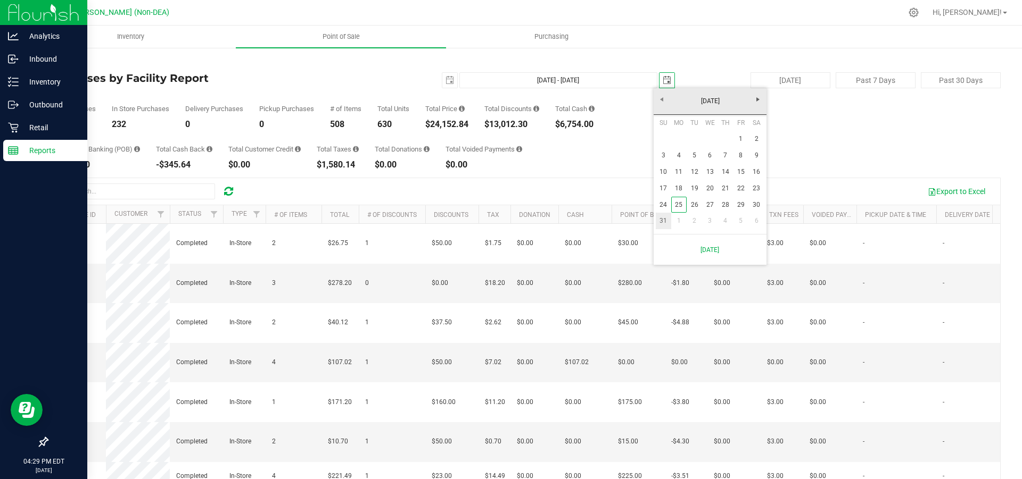
type input "[DATE]"
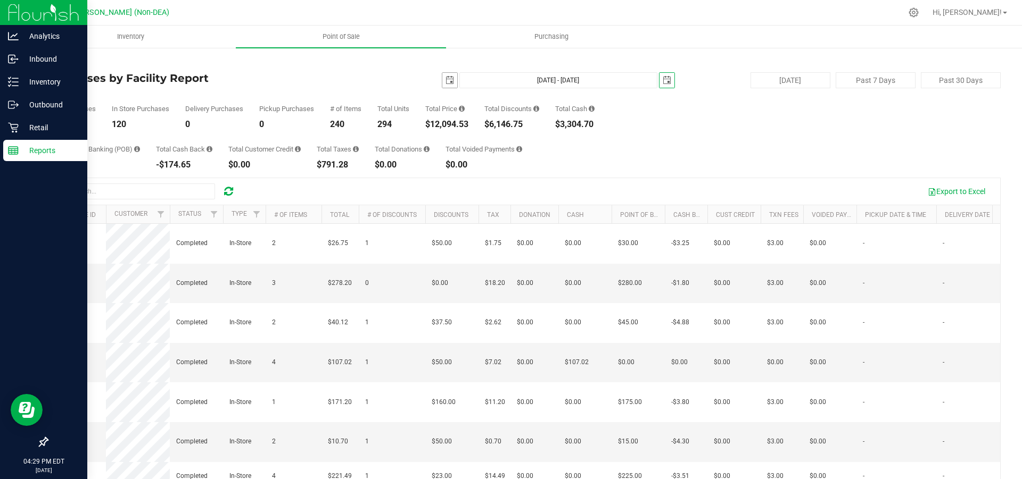
click at [445, 78] on span "select" at bounding box center [449, 80] width 9 height 9
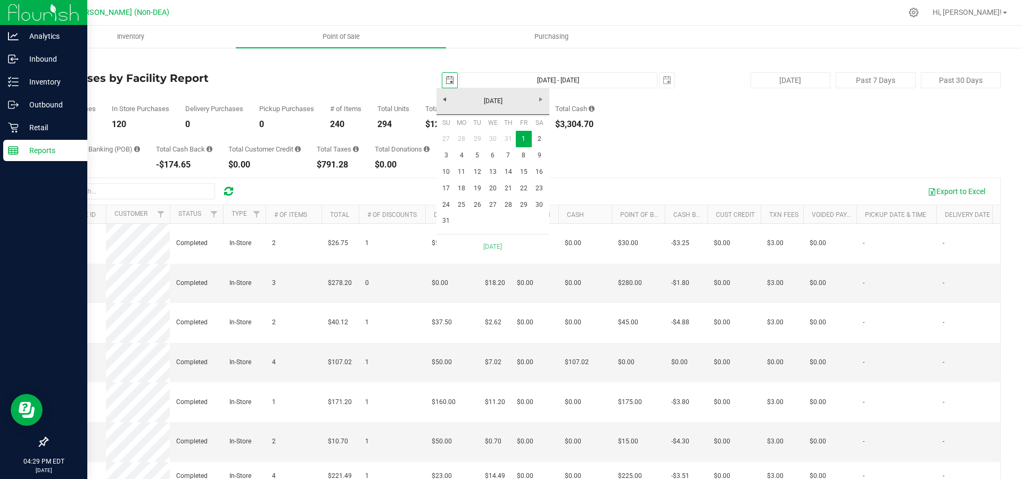
scroll to position [0, 27]
click at [538, 100] on link "[DATE]" at bounding box center [493, 101] width 114 height 16
click at [542, 100] on link "2025" at bounding box center [493, 101] width 114 height 16
click at [505, 161] on link "2025" at bounding box center [506, 160] width 27 height 27
click at [510, 194] on table "Jan Feb Mar Apr May Jun [DATE] Aug" at bounding box center [493, 160] width 109 height 90
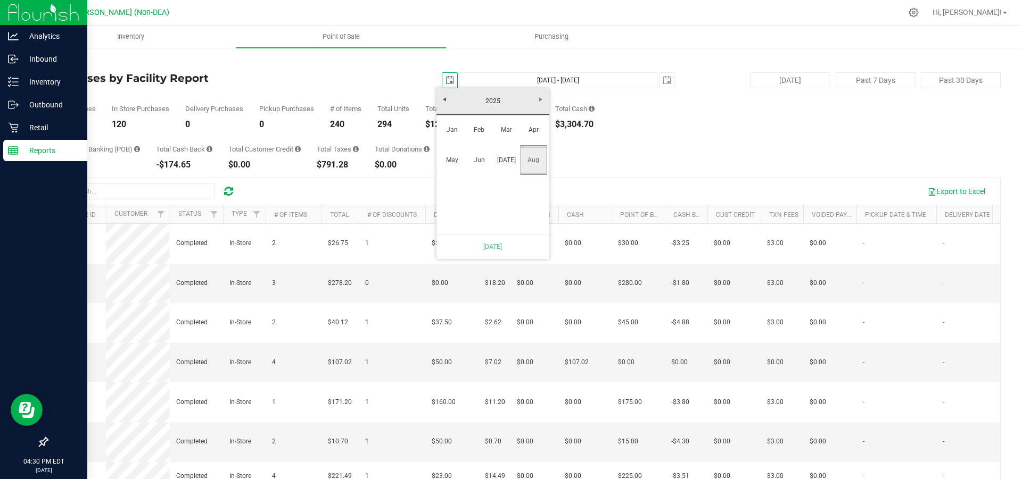
click at [534, 164] on link "Aug" at bounding box center [533, 160] width 27 height 27
click at [448, 221] on link "31" at bounding box center [446, 221] width 15 height 16
type input "[DATE] - [DATE]"
type input "[DATE]"
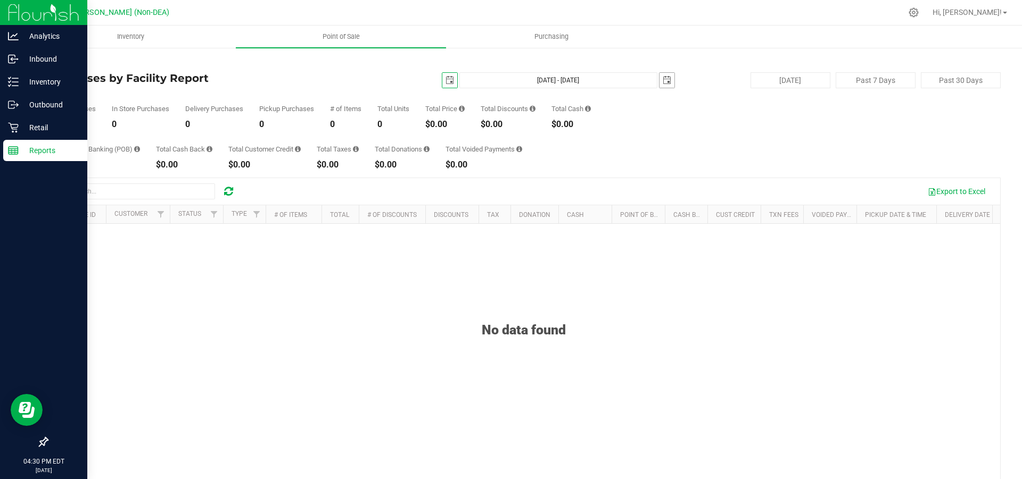
click at [663, 80] on span "select" at bounding box center [667, 80] width 9 height 9
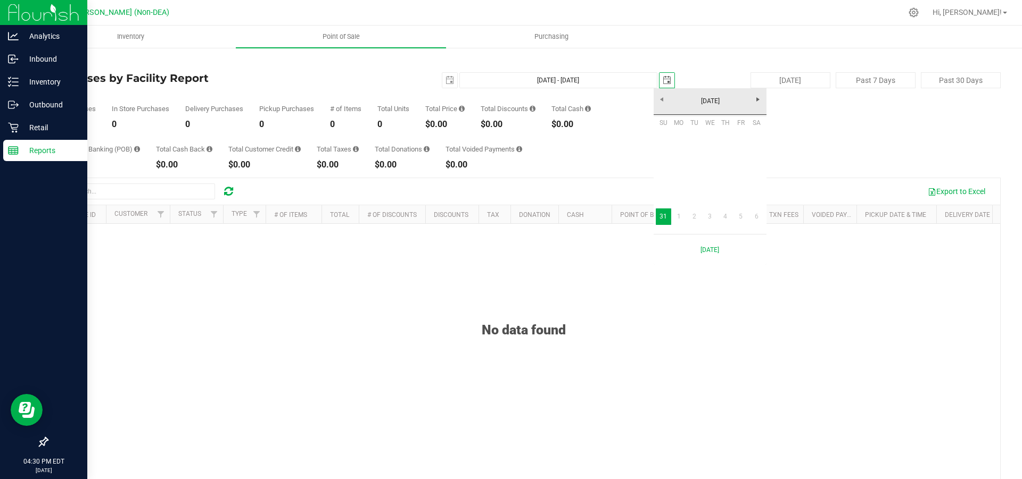
scroll to position [0, 27]
click at [762, 104] on link "Next" at bounding box center [758, 99] width 16 height 16
click at [724, 188] on link "25" at bounding box center [724, 188] width 15 height 16
type input "[DATE] - [DATE]"
type input "[DATE]"
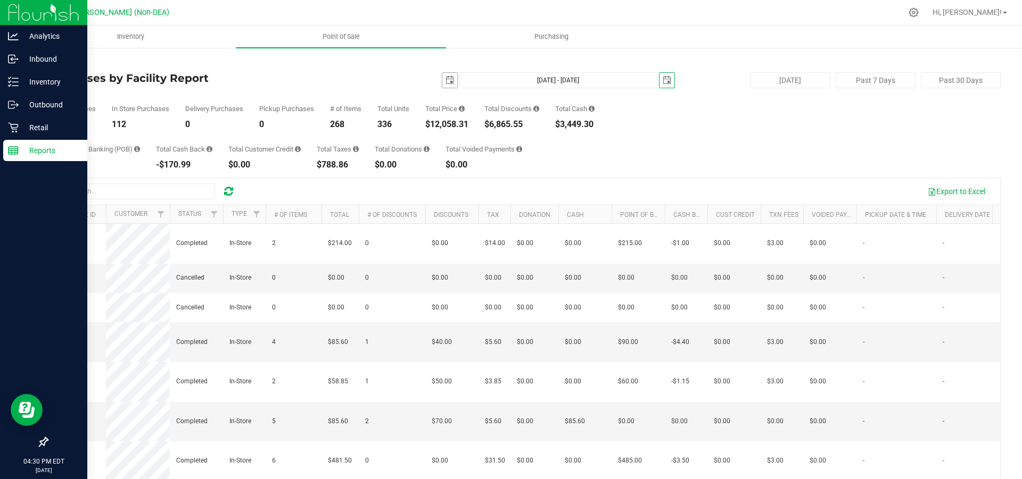
click at [446, 81] on span "select" at bounding box center [449, 80] width 9 height 9
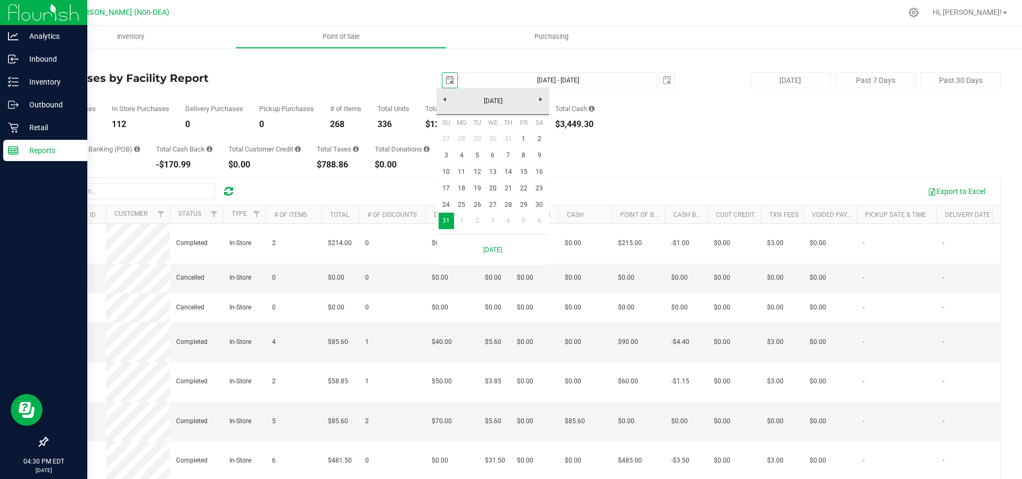
scroll to position [0, 27]
click at [540, 104] on link "Next" at bounding box center [541, 99] width 16 height 16
click at [461, 138] on link "1" at bounding box center [461, 139] width 15 height 16
type input "[DATE] - [DATE]"
type input "[DATE]"
